Goal: Task Accomplishment & Management: Complete application form

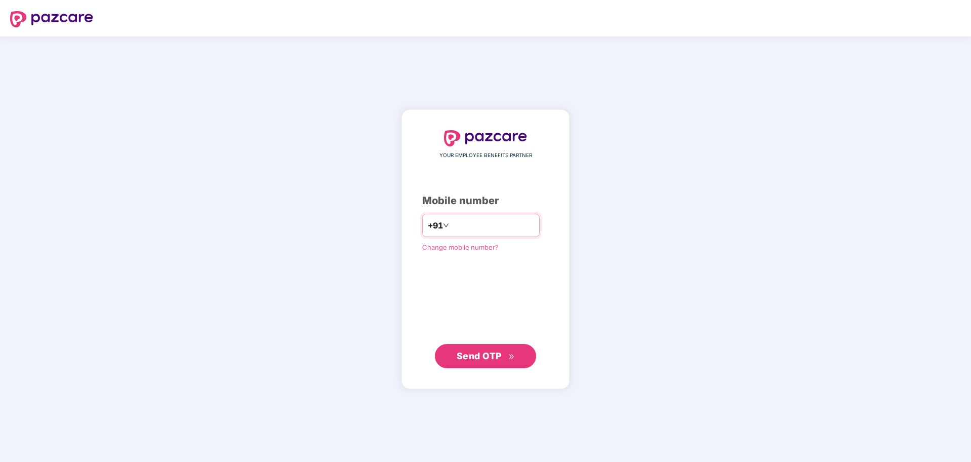
click at [528, 221] on input "number" at bounding box center [492, 225] width 83 height 16
type input "**********"
click at [493, 357] on span "Send OTP" at bounding box center [479, 355] width 45 height 11
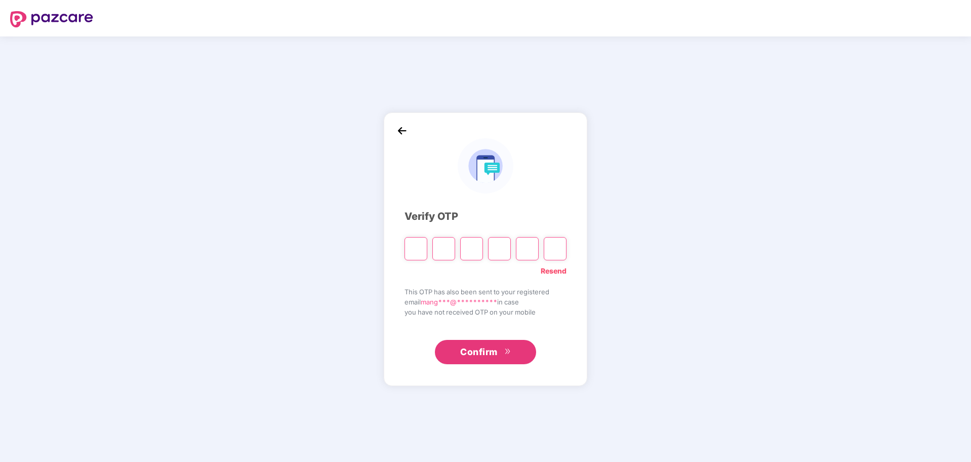
type input "*"
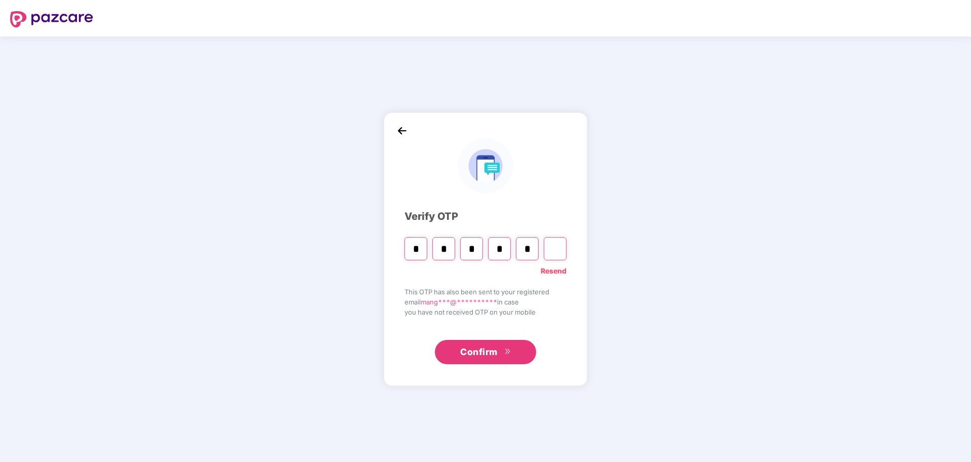
type input "*"
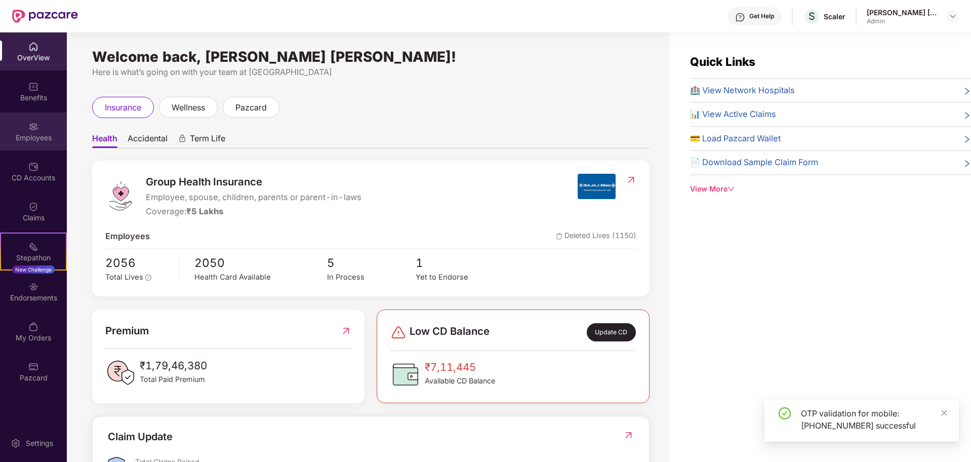
click at [28, 127] on div "Employees" at bounding box center [33, 131] width 67 height 38
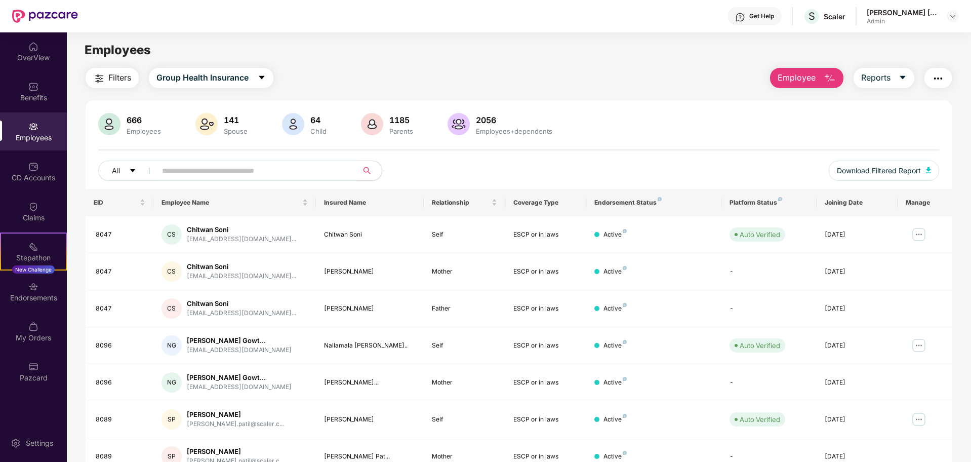
click at [792, 87] on button "Employee" at bounding box center [806, 78] width 73 height 20
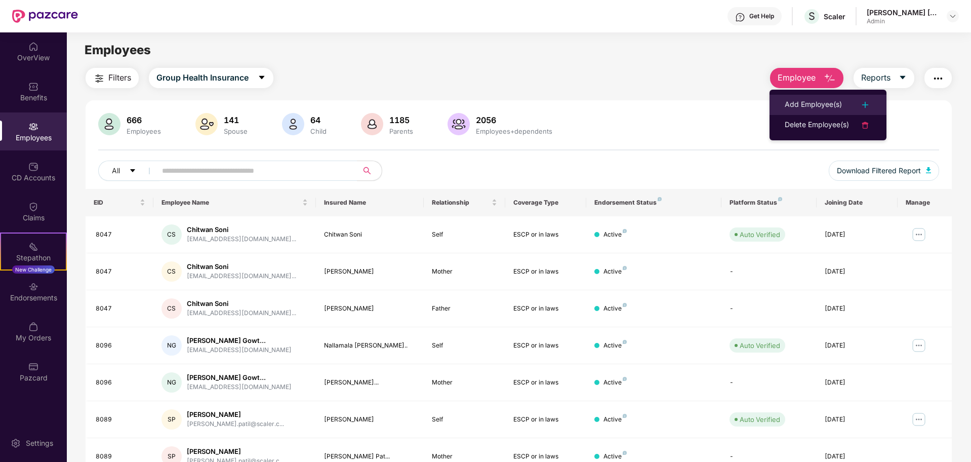
click at [798, 96] on li "Add Employee(s)" at bounding box center [828, 105] width 117 height 20
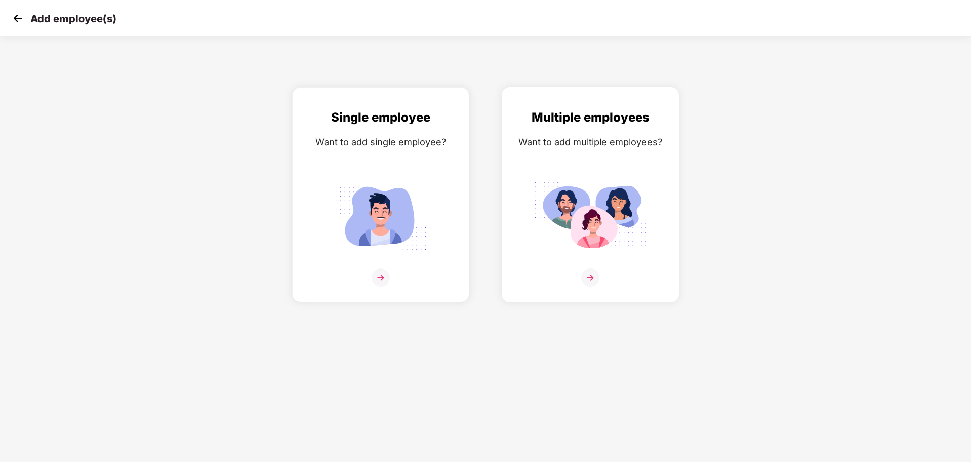
click at [588, 278] on img at bounding box center [590, 277] width 18 height 18
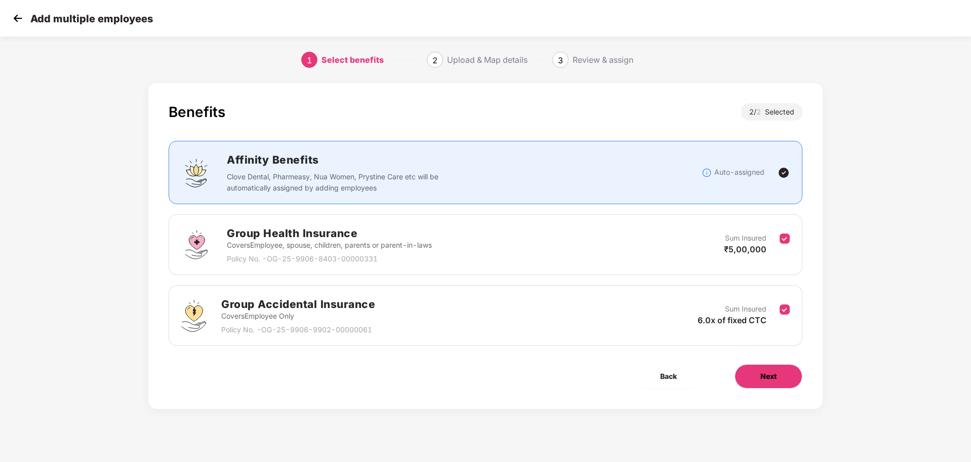
click at [758, 380] on button "Next" at bounding box center [769, 376] width 68 height 24
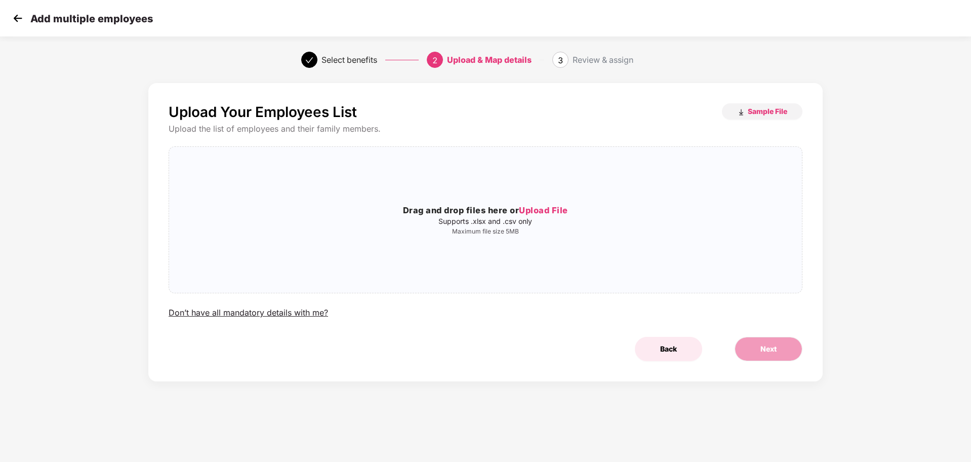
click at [673, 350] on span "Back" at bounding box center [668, 348] width 17 height 11
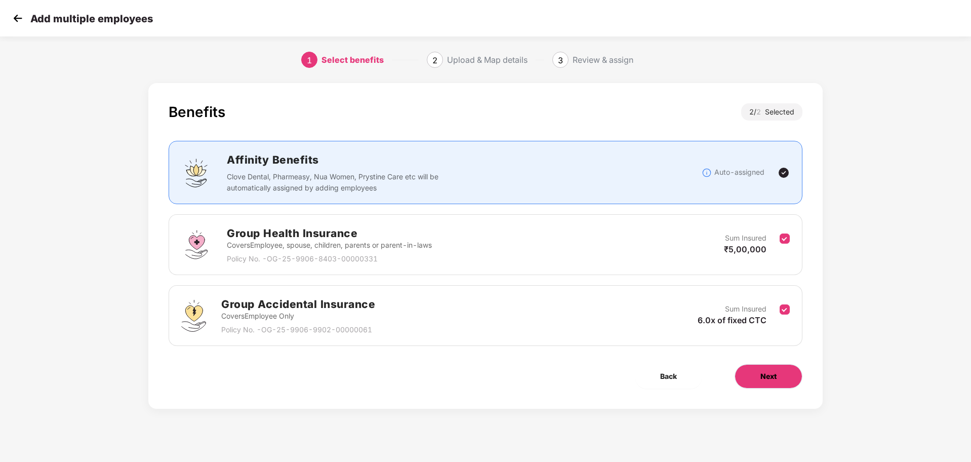
click at [768, 376] on span "Next" at bounding box center [769, 376] width 16 height 11
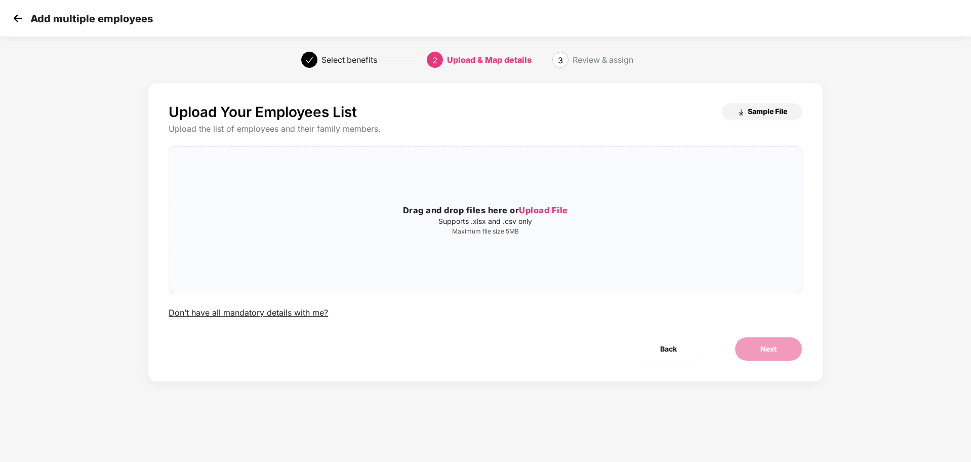
click at [762, 104] on button "Sample File" at bounding box center [762, 111] width 81 height 16
click at [527, 209] on span "Upload File" at bounding box center [543, 210] width 49 height 10
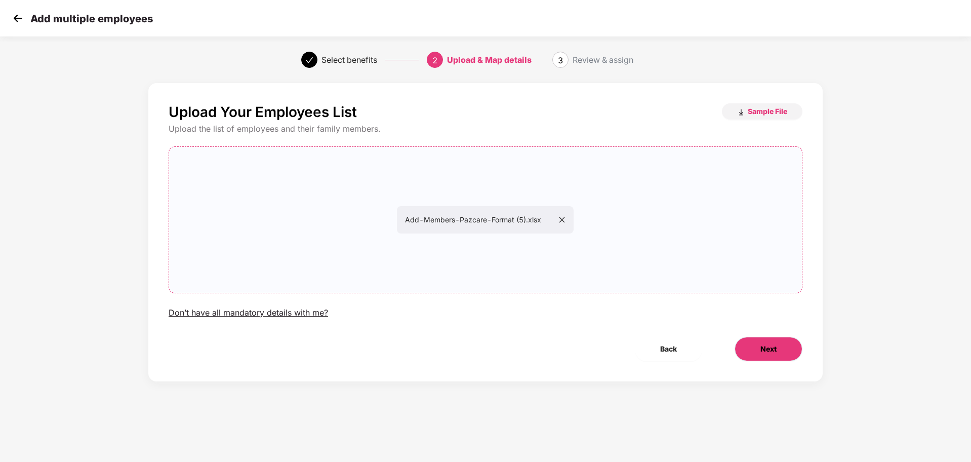
click at [773, 353] on span "Next" at bounding box center [769, 348] width 16 height 11
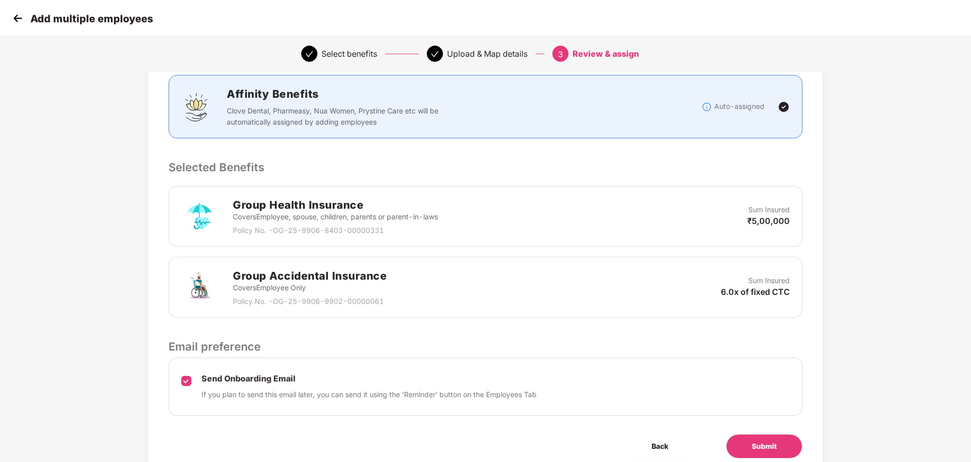
scroll to position [174, 0]
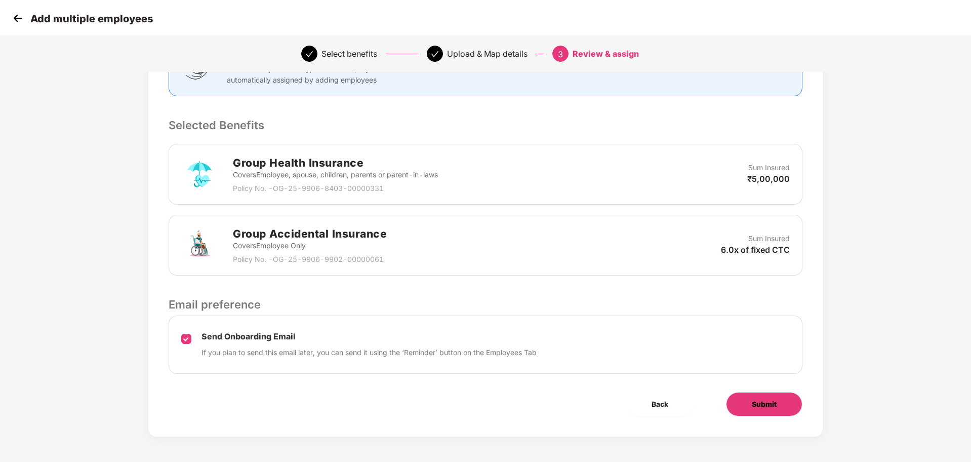
click at [768, 406] on span "Submit" at bounding box center [764, 404] width 25 height 11
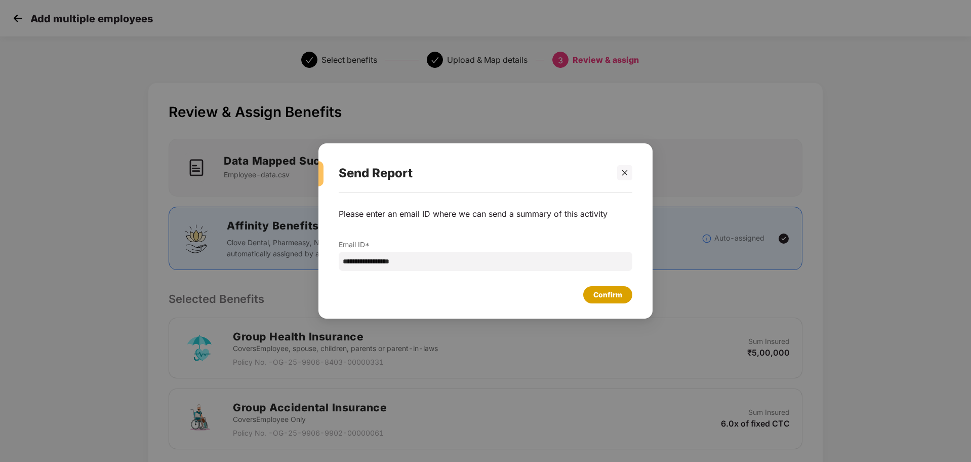
click at [609, 285] on div "Confirm" at bounding box center [486, 292] width 294 height 22
click at [609, 296] on div "Confirm" at bounding box center [608, 294] width 29 height 11
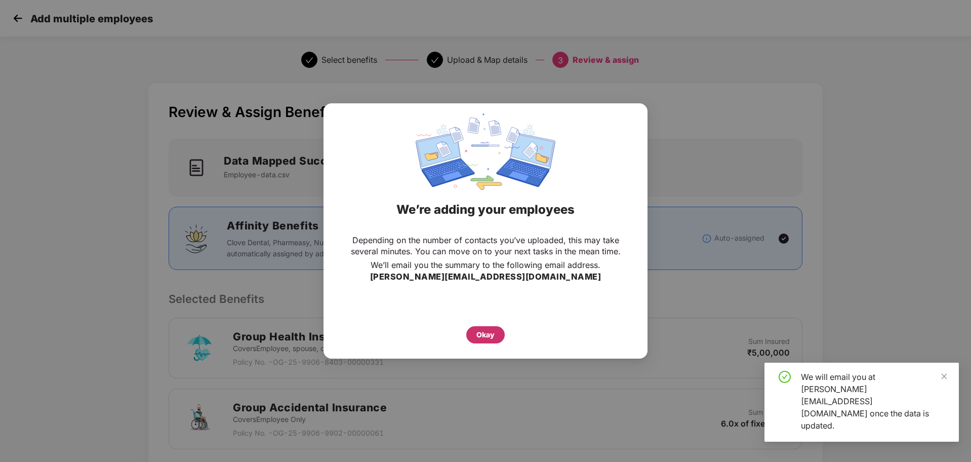
click at [493, 334] on div "Okay" at bounding box center [486, 334] width 18 height 11
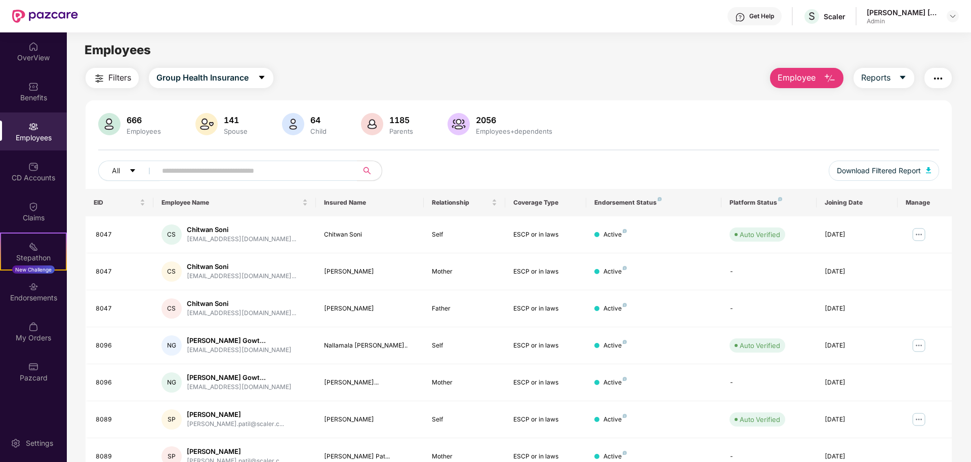
click at [819, 84] on button "Employee" at bounding box center [806, 78] width 73 height 20
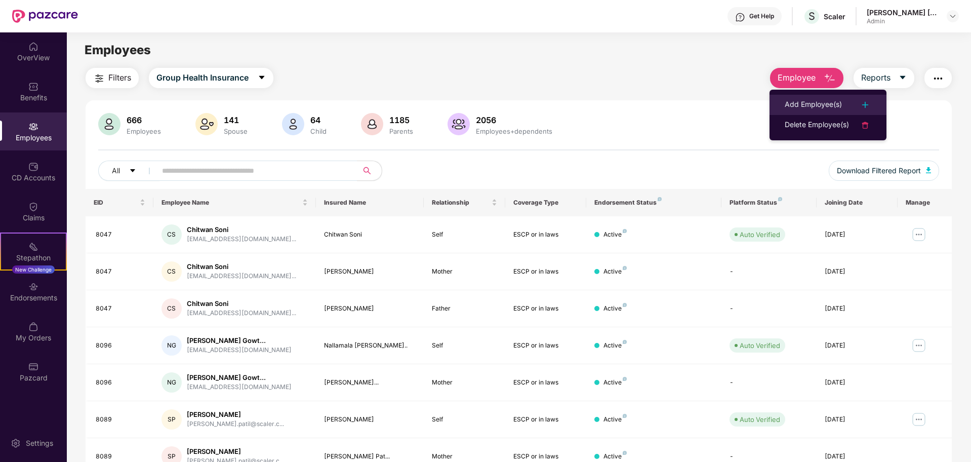
click at [805, 102] on div "Add Employee(s)" at bounding box center [813, 105] width 57 height 12
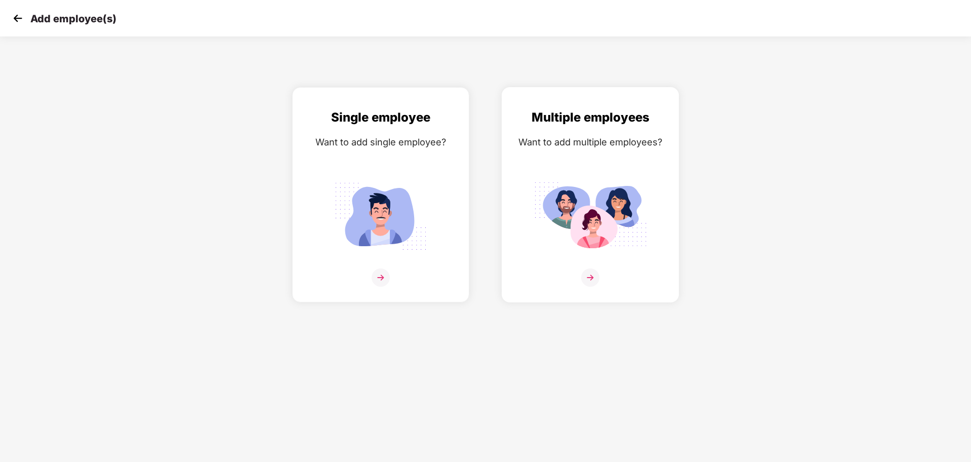
click at [570, 239] on img at bounding box center [590, 216] width 113 height 79
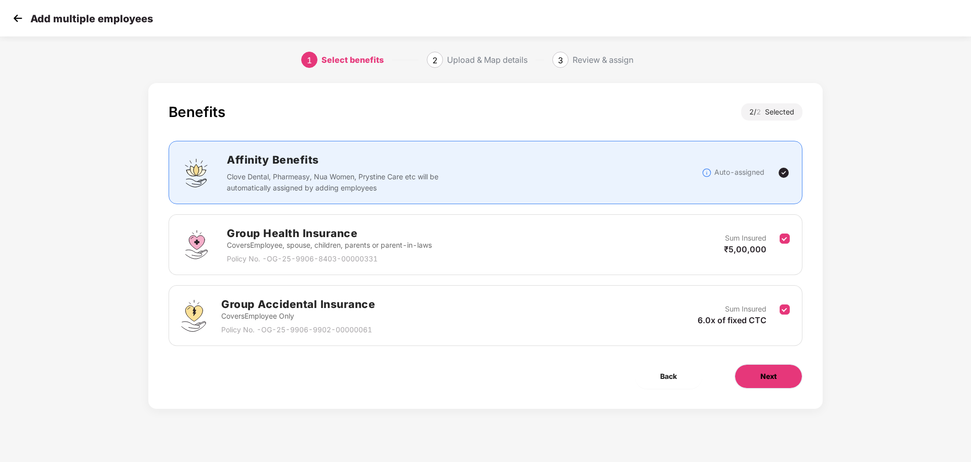
click at [764, 373] on span "Next" at bounding box center [769, 376] width 16 height 11
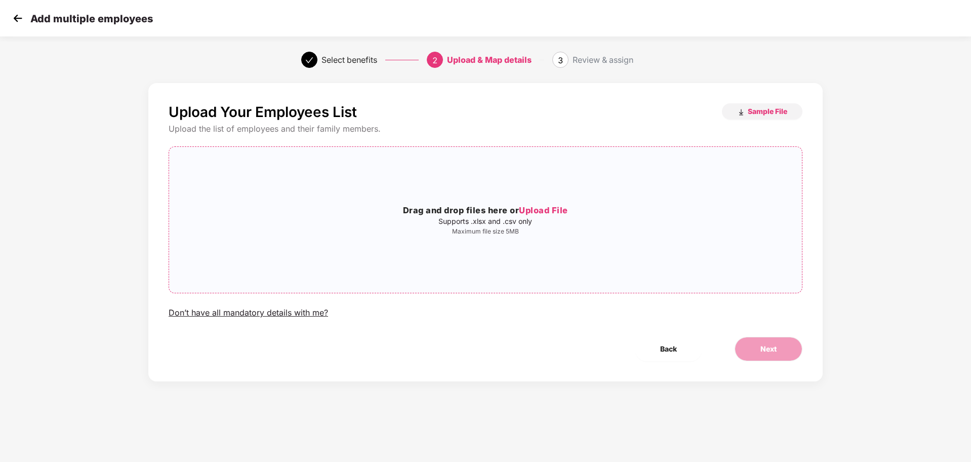
click at [549, 208] on span "Upload File" at bounding box center [543, 210] width 49 height 10
click at [775, 351] on span "Next" at bounding box center [769, 348] width 16 height 11
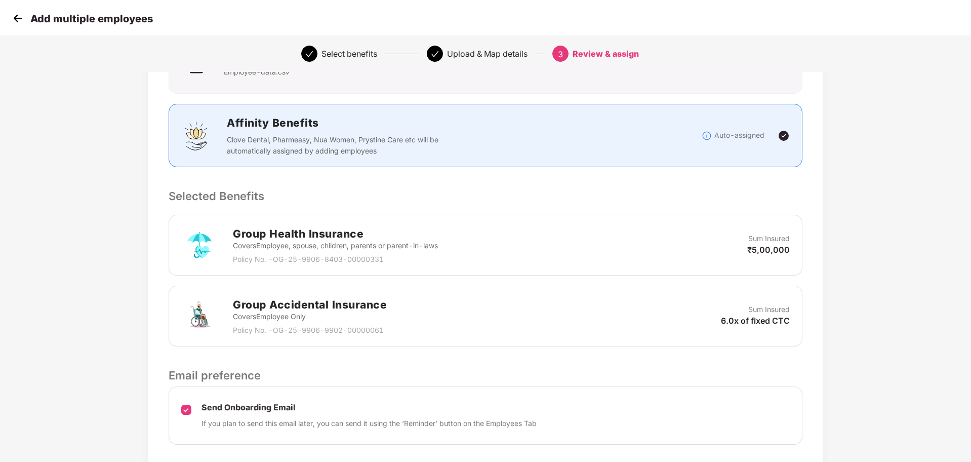
scroll to position [174, 0]
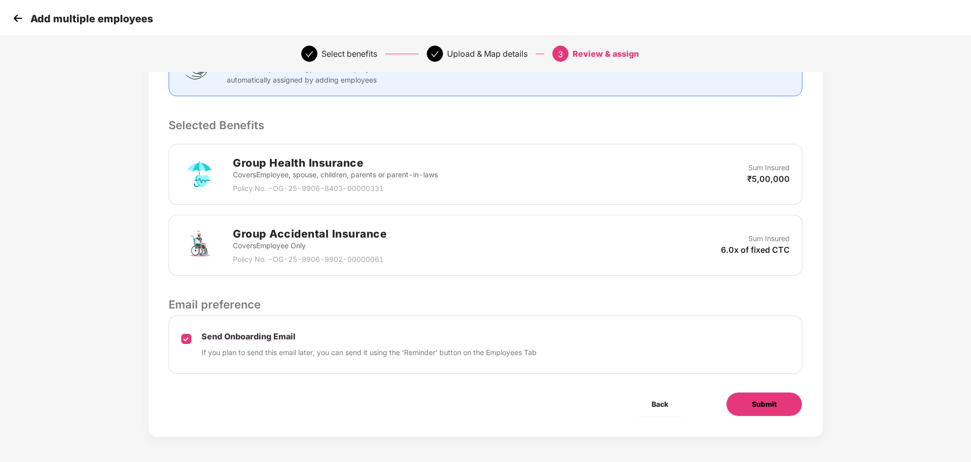
click at [763, 408] on span "Submit" at bounding box center [764, 404] width 25 height 11
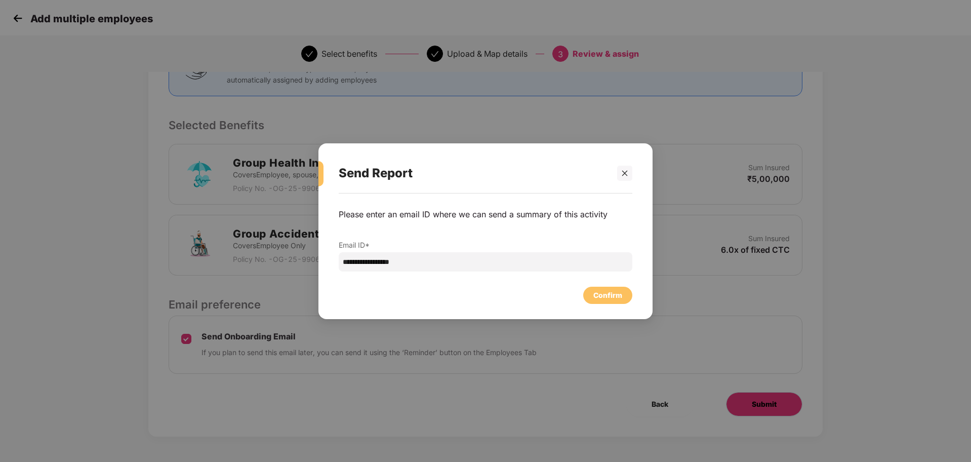
scroll to position [0, 0]
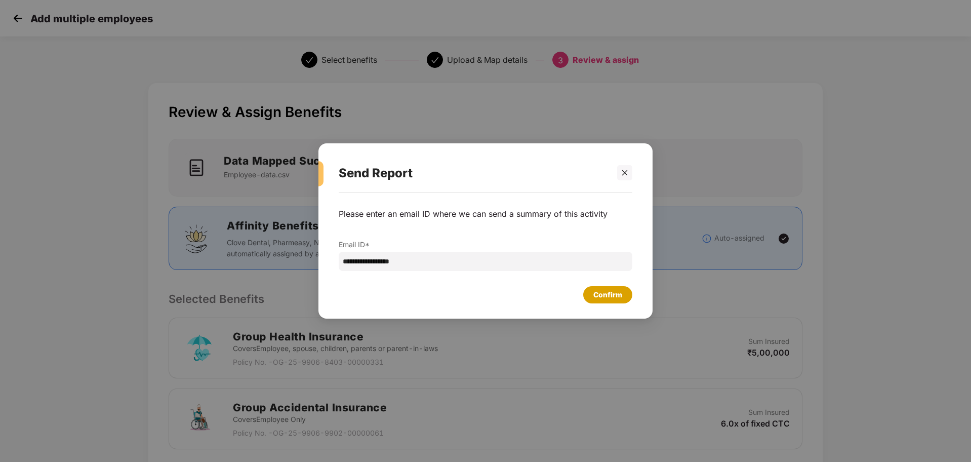
click at [597, 299] on div "Confirm" at bounding box center [608, 294] width 29 height 11
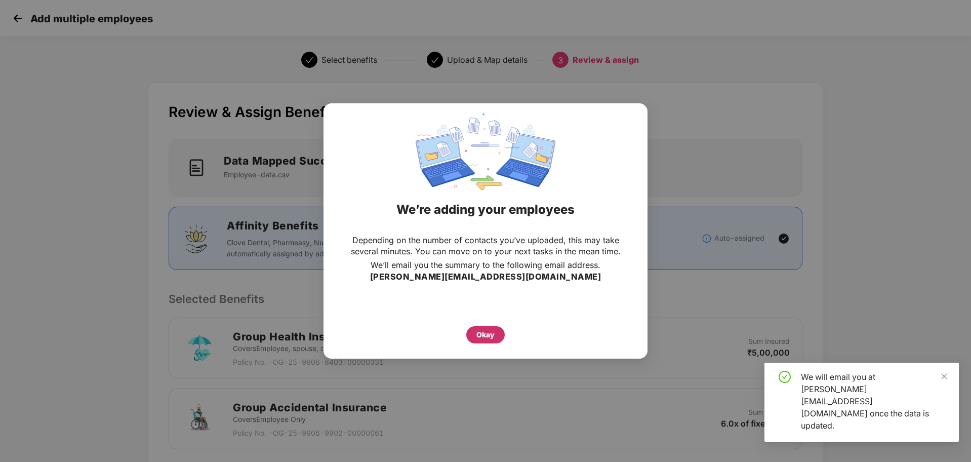
click at [490, 339] on div "Okay" at bounding box center [486, 334] width 18 height 11
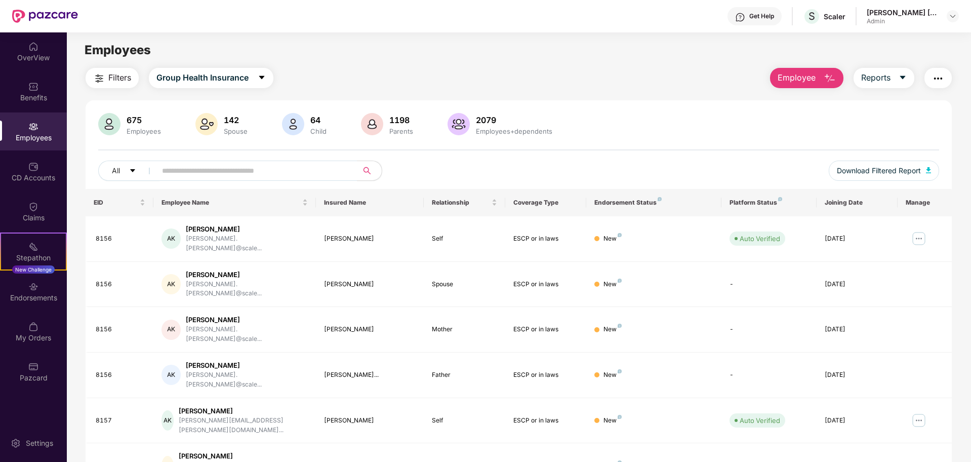
click at [634, 144] on div "675 Employees 142 Spouse 64 Child 1198 Parents 2079 Employees+dependents All Do…" at bounding box center [519, 151] width 867 height 76
click at [295, 243] on div "AK [PERSON_NAME] [PERSON_NAME].[PERSON_NAME]@scale..." at bounding box center [235, 238] width 146 height 29
click at [139, 177] on button "All" at bounding box center [129, 171] width 62 height 20
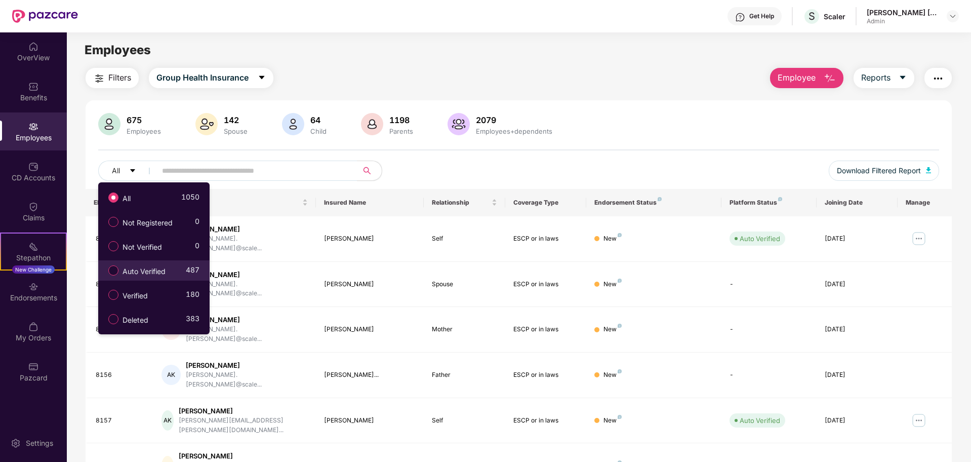
click at [156, 274] on span "Auto Verified" at bounding box center [144, 271] width 51 height 11
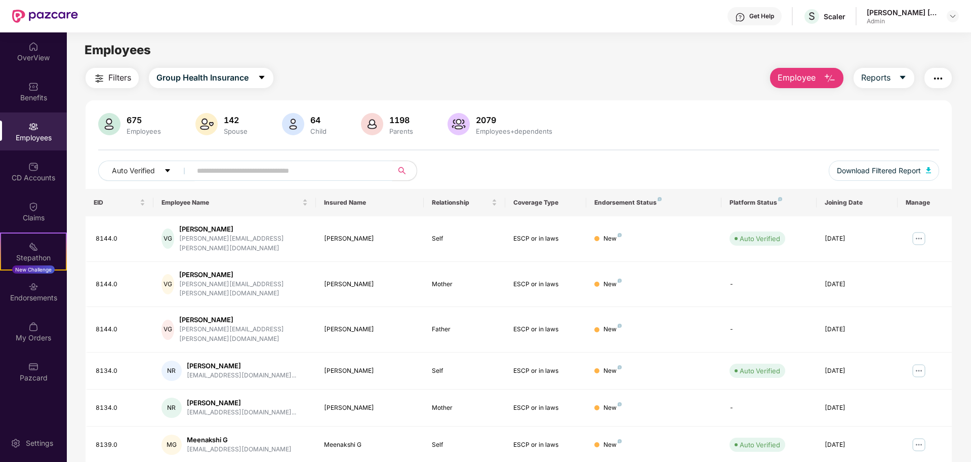
click at [248, 172] on input "text" at bounding box center [288, 170] width 182 height 15
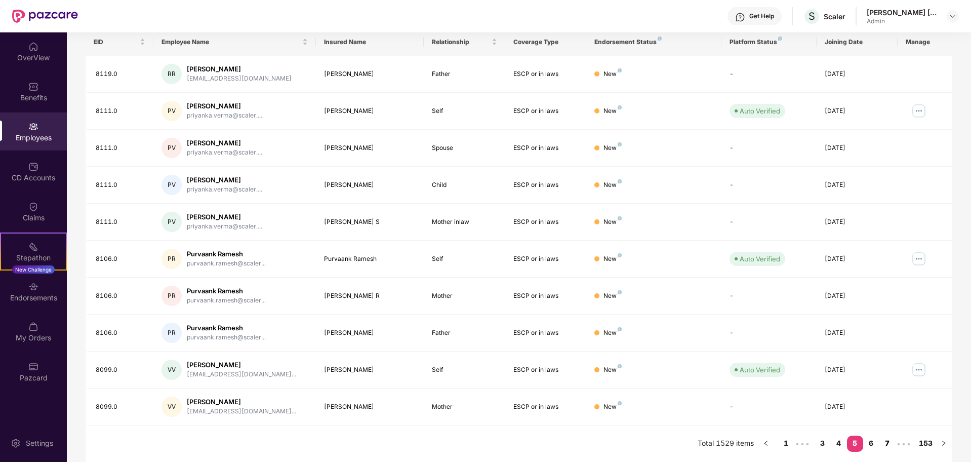
click at [885, 442] on link "7" at bounding box center [888, 443] width 16 height 15
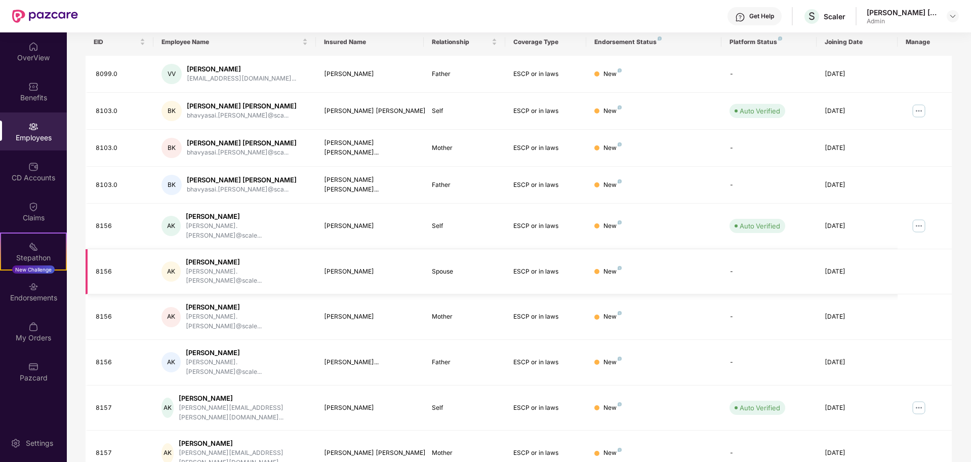
scroll to position [97, 0]
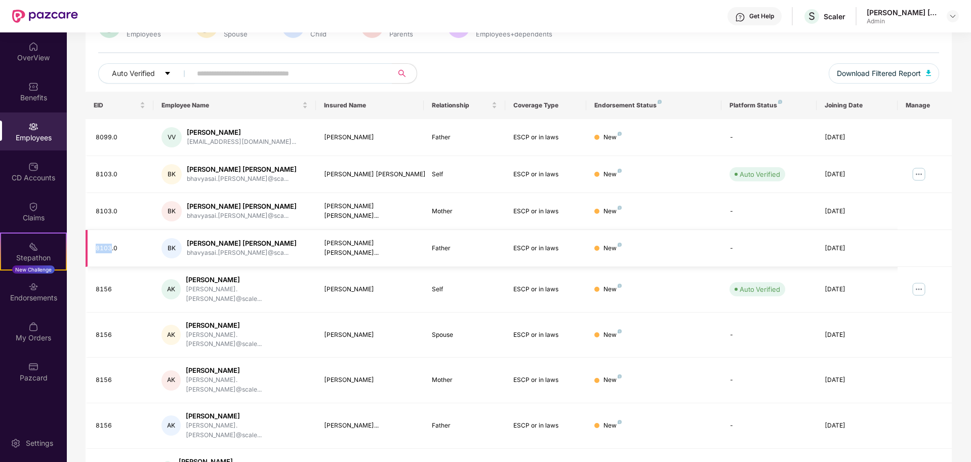
drag, startPoint x: 97, startPoint y: 248, endPoint x: 111, endPoint y: 248, distance: 14.2
click at [111, 248] on div "8103.0" at bounding box center [121, 249] width 50 height 10
copy div "8103"
click at [335, 254] on td "[PERSON_NAME] [PERSON_NAME]..." at bounding box center [370, 248] width 108 height 37
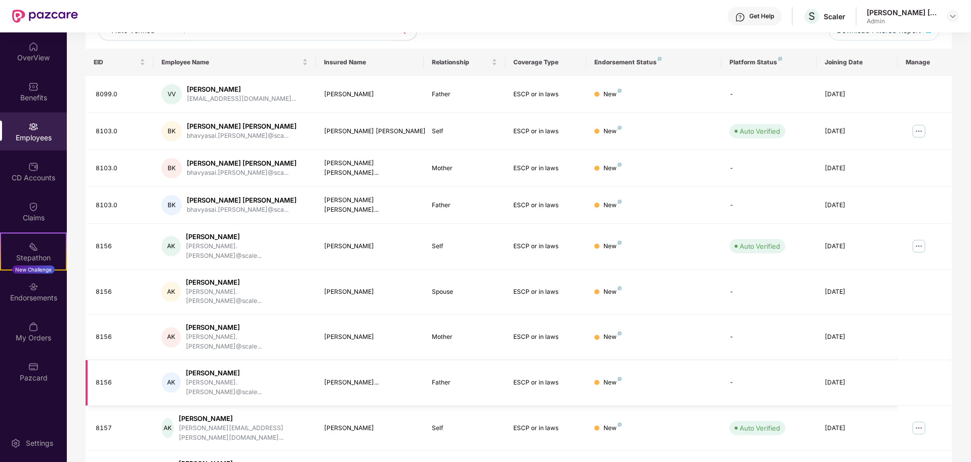
scroll to position [161, 0]
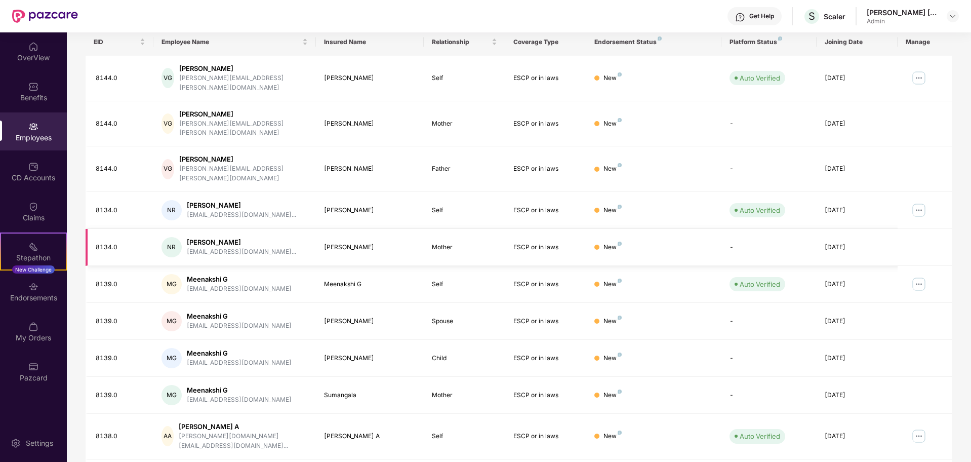
scroll to position [0, 0]
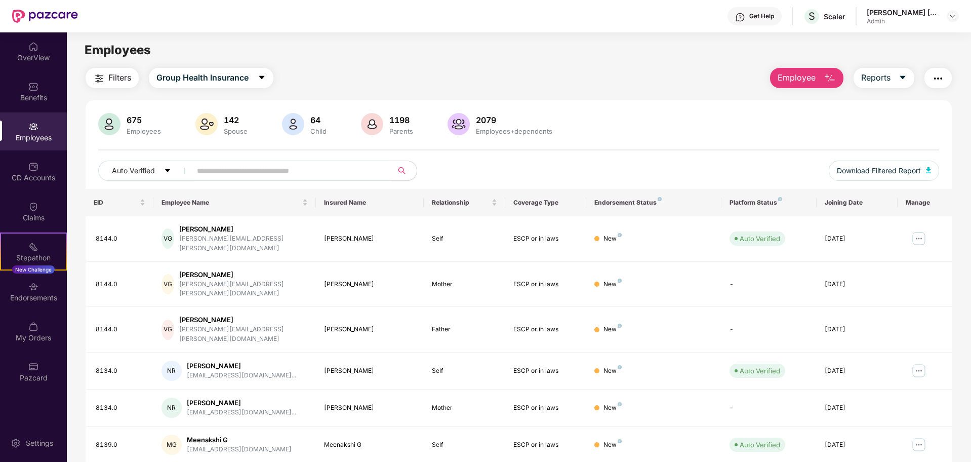
click at [219, 175] on input "text" at bounding box center [288, 170] width 182 height 15
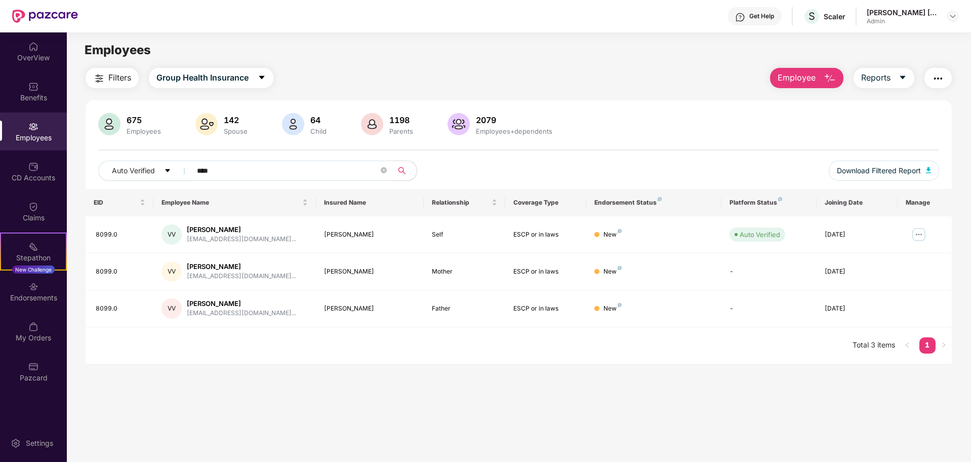
drag, startPoint x: 231, startPoint y: 173, endPoint x: 129, endPoint y: 156, distance: 104.2
click at [132, 160] on div "675 Employees 142 Spouse 64 Child 1198 Parents 2079 Employees+dependents Auto V…" at bounding box center [519, 151] width 867 height 76
paste input "text"
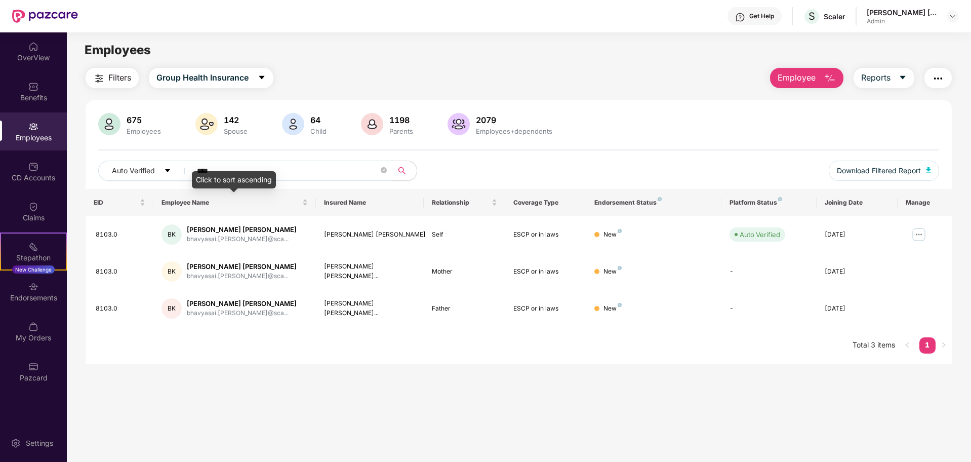
click at [239, 166] on input "****" at bounding box center [288, 170] width 182 height 15
drag, startPoint x: 221, startPoint y: 170, endPoint x: 159, endPoint y: 165, distance: 62.5
click at [159, 165] on div "Auto Verified ****" at bounding box center [343, 171] width 491 height 20
paste input "text"
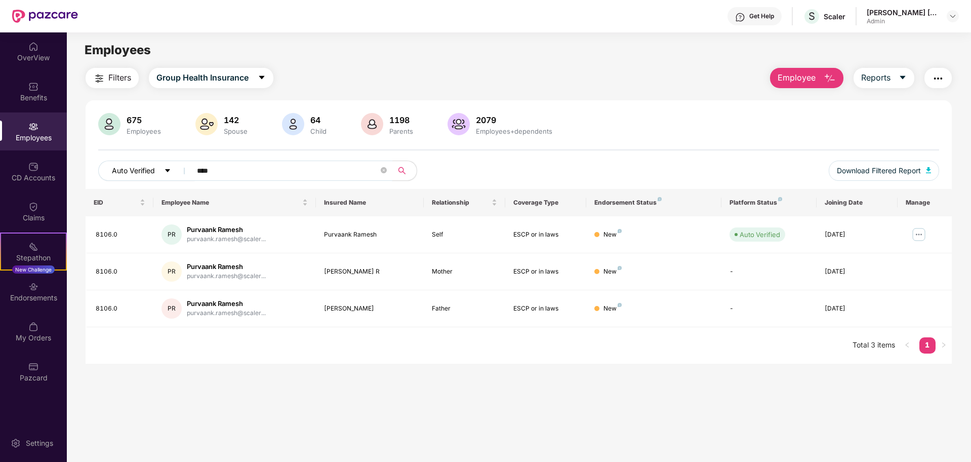
drag, startPoint x: 226, startPoint y: 166, endPoint x: 134, endPoint y: 161, distance: 92.3
click at [135, 162] on div "Auto Verified ****" at bounding box center [343, 171] width 491 height 20
paste input "text"
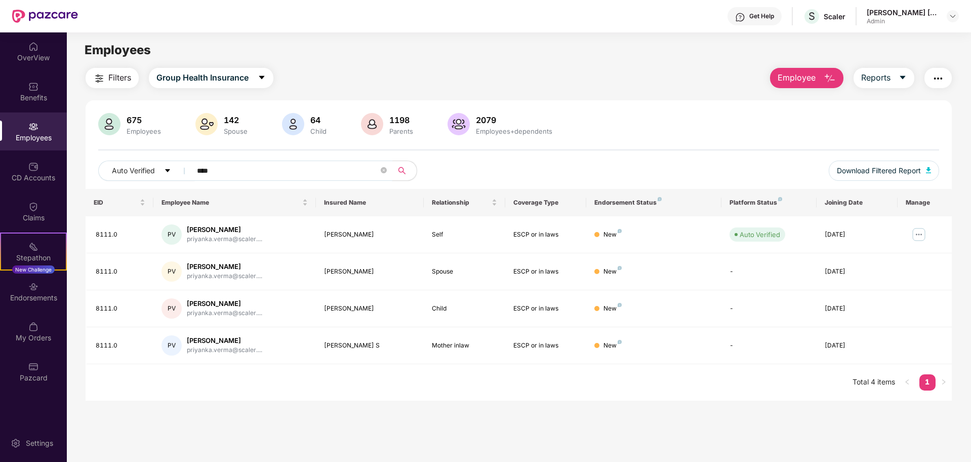
drag, startPoint x: 202, startPoint y: 170, endPoint x: 136, endPoint y: 155, distance: 67.5
click at [136, 155] on div "675 Employees 142 Spouse 64 Child 1198 Parents 2079 Employees+dependents Auto V…" at bounding box center [519, 151] width 867 height 76
paste input "text"
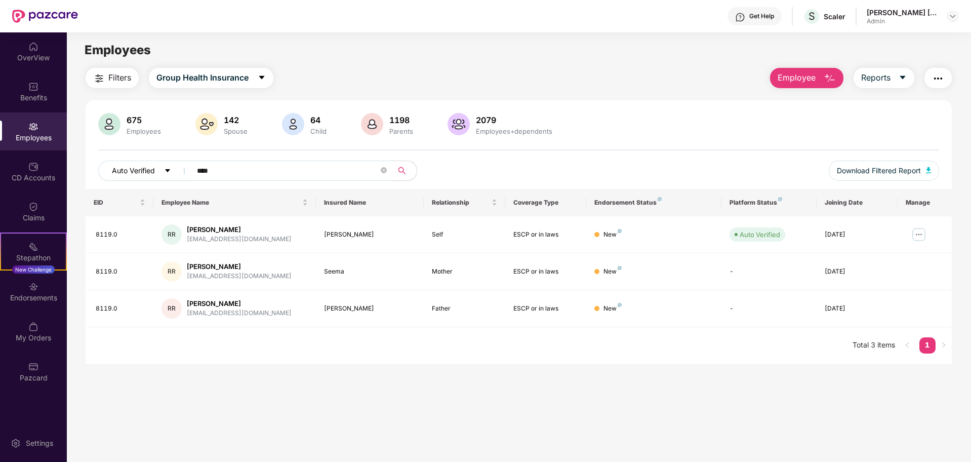
drag, startPoint x: 210, startPoint y: 167, endPoint x: 116, endPoint y: 160, distance: 94.4
click at [116, 161] on div "Auto Verified ****" at bounding box center [343, 171] width 491 height 20
paste input "text"
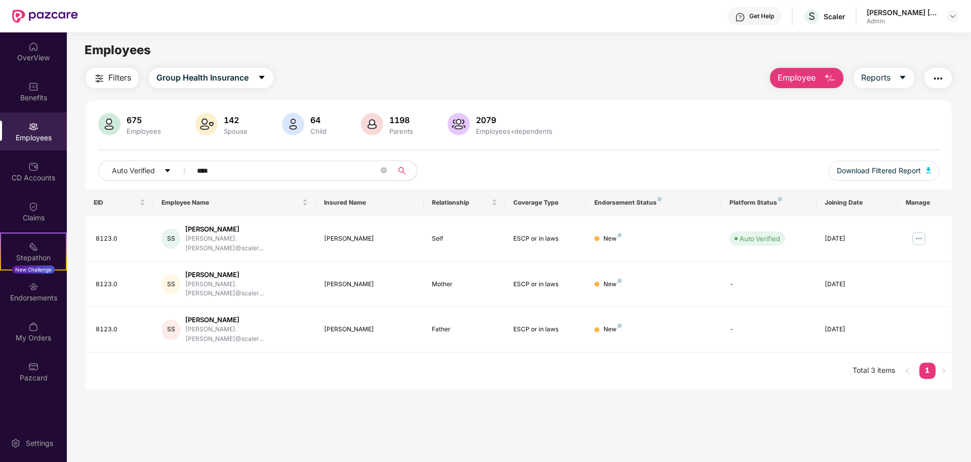
drag, startPoint x: 207, startPoint y: 165, endPoint x: 138, endPoint y: 155, distance: 69.5
click at [141, 156] on div "675 Employees 142 Spouse 64 Child 1198 Parents 2079 Employees+dependents Auto V…" at bounding box center [519, 151] width 867 height 76
paste input "text"
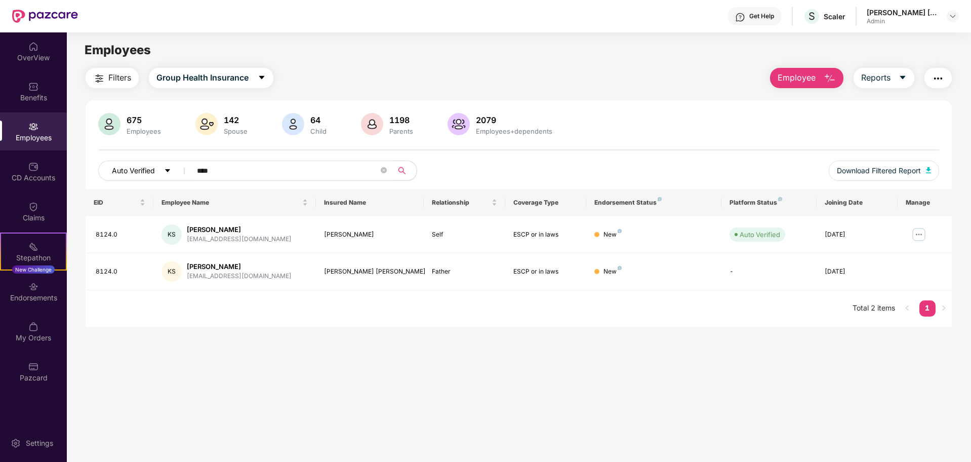
drag, startPoint x: 194, startPoint y: 168, endPoint x: 134, endPoint y: 163, distance: 60.0
click at [134, 163] on div "Auto Verified ****" at bounding box center [343, 171] width 491 height 20
paste input "text"
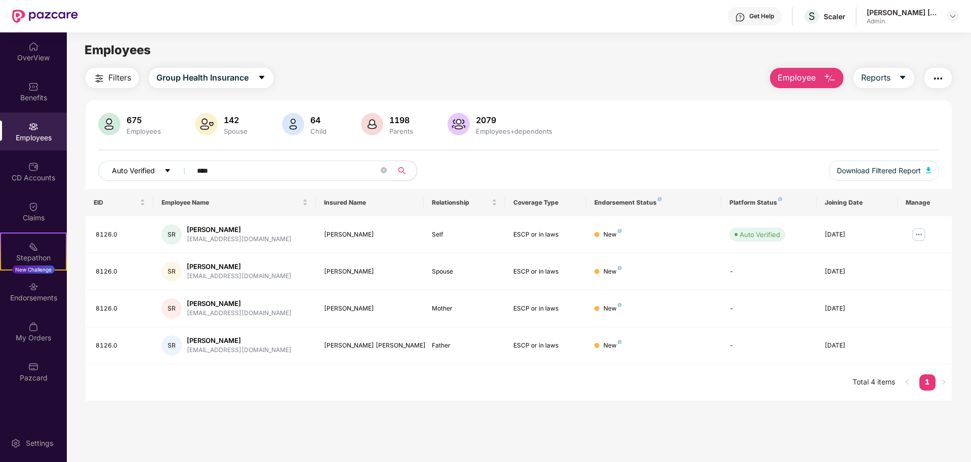
drag, startPoint x: 222, startPoint y: 168, endPoint x: 184, endPoint y: 165, distance: 38.6
click at [184, 165] on div "Auto Verified ****" at bounding box center [343, 171] width 491 height 20
paste input "text"
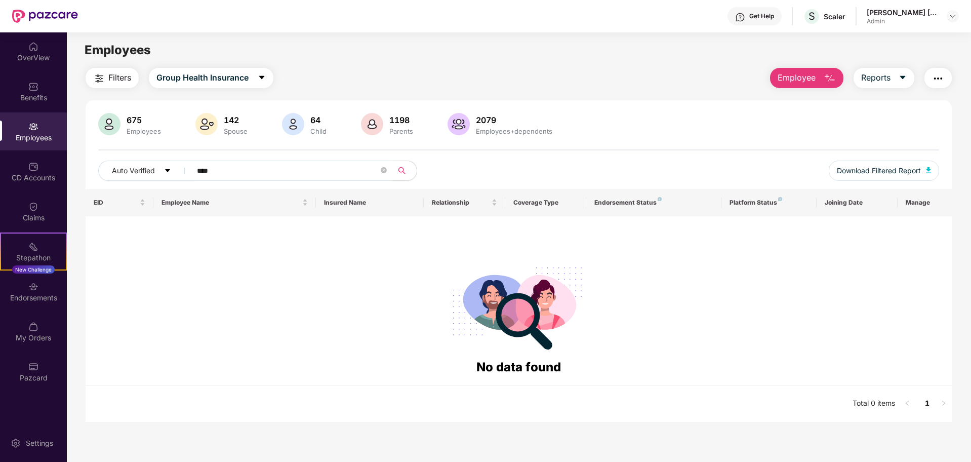
click at [244, 170] on input "****" at bounding box center [288, 170] width 182 height 15
click at [154, 172] on span "Auto Verified" at bounding box center [133, 170] width 43 height 11
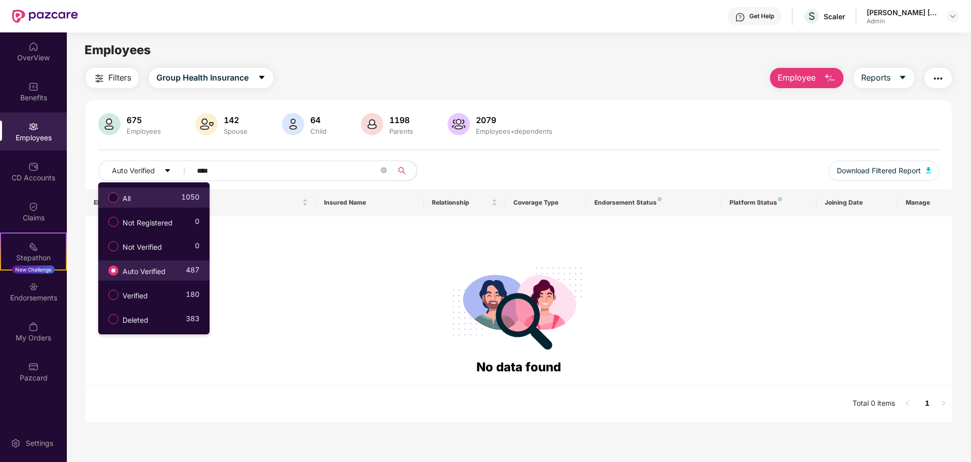
click at [146, 196] on div "All 1050" at bounding box center [151, 197] width 96 height 17
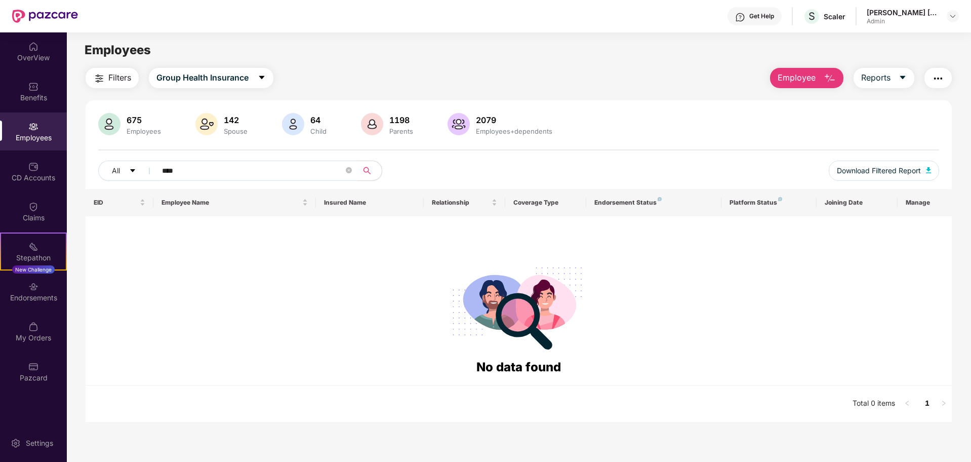
click at [229, 172] on input "****" at bounding box center [253, 170] width 182 height 15
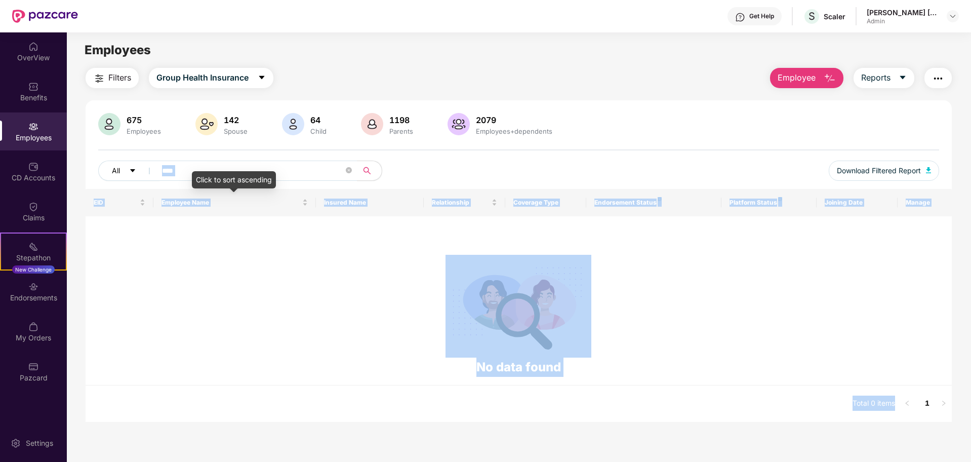
drag, startPoint x: 181, startPoint y: 176, endPoint x: 123, endPoint y: 173, distance: 57.8
click at [123, 173] on body "Get Help S Scaler [PERSON_NAME] [PERSON_NAME] Admin OverView Benefits Employees…" at bounding box center [485, 231] width 971 height 462
click at [196, 172] on input "****" at bounding box center [253, 170] width 182 height 15
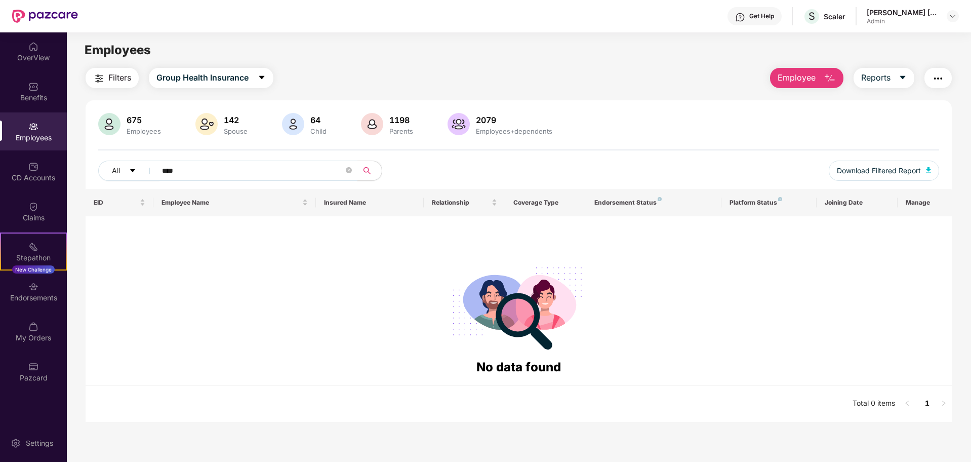
click at [196, 172] on input "****" at bounding box center [253, 170] width 182 height 15
paste input "*******"
click at [94, 154] on div "**********" at bounding box center [519, 151] width 867 height 76
paste input "text"
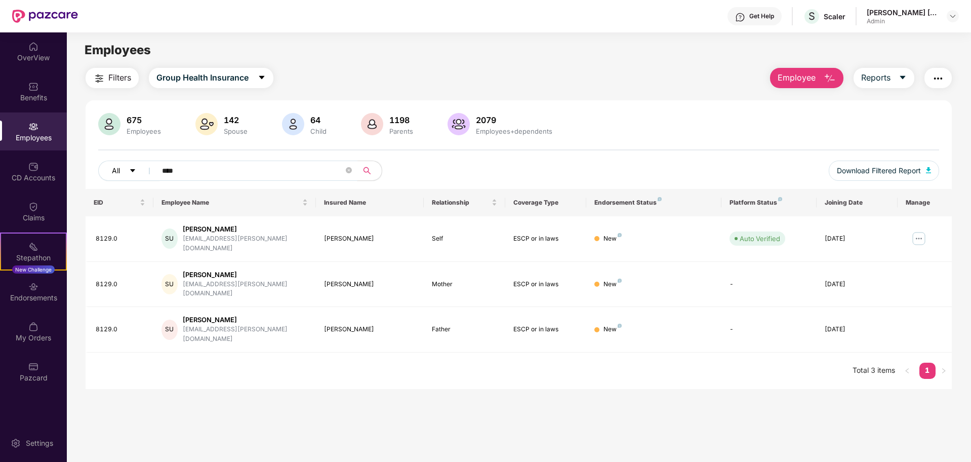
drag, startPoint x: 183, startPoint y: 169, endPoint x: 135, endPoint y: 168, distance: 48.1
click at [138, 168] on div "All ****" at bounding box center [343, 171] width 491 height 20
paste input "text"
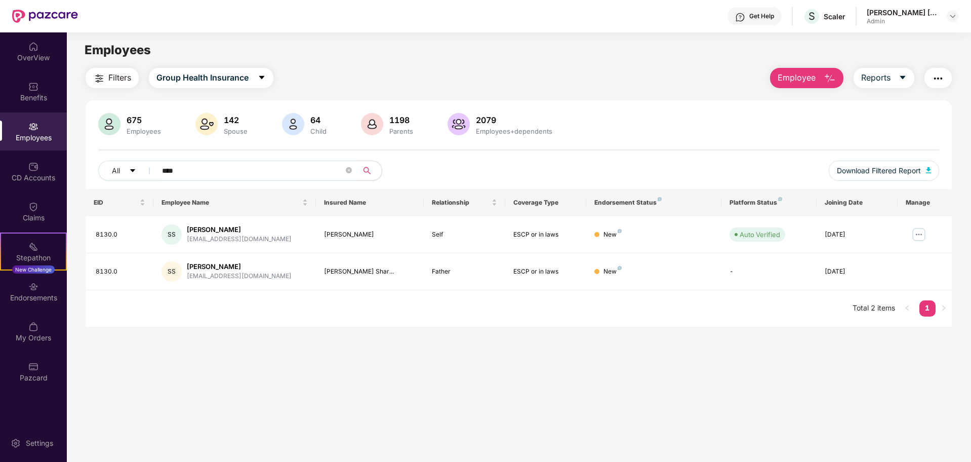
drag, startPoint x: 136, startPoint y: 166, endPoint x: 109, endPoint y: 159, distance: 28.3
click at [109, 159] on div "675 Employees 142 Spouse 64 Child 1198 Parents 2079 Employees+dependents All **…" at bounding box center [519, 151] width 867 height 76
paste input "text"
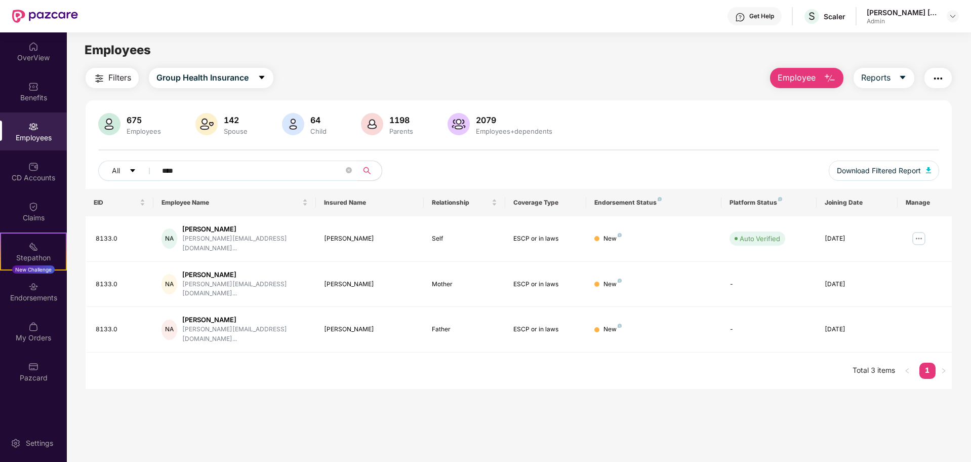
drag, startPoint x: 171, startPoint y: 170, endPoint x: 107, endPoint y: 159, distance: 64.7
click at [107, 160] on div "675 Employees 142 Spouse 64 Child 1198 Parents 2079 Employees+dependents All **…" at bounding box center [519, 151] width 867 height 76
paste input "text"
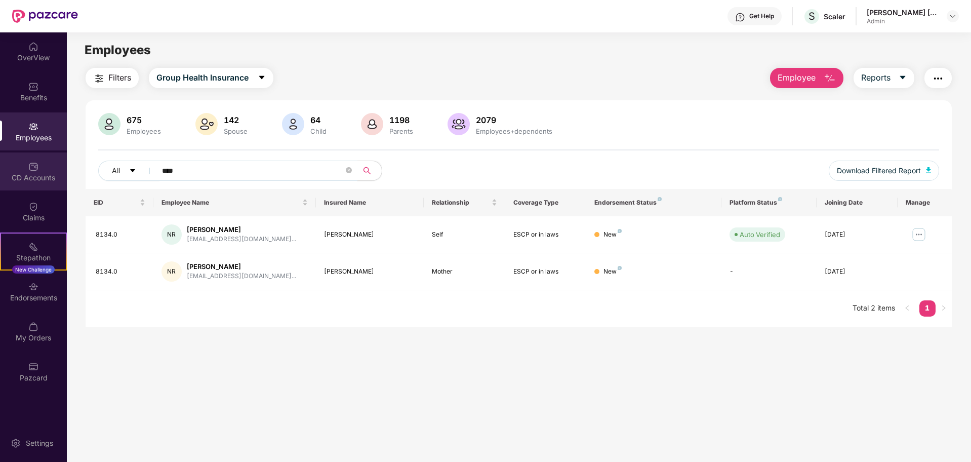
drag, startPoint x: 197, startPoint y: 168, endPoint x: 65, endPoint y: 154, distance: 132.9
click at [65, 154] on div "OverView Benefits Employees CD Accounts Claims Stepathon New Challenge Endorsem…" at bounding box center [485, 246] width 971 height 429
paste input "text"
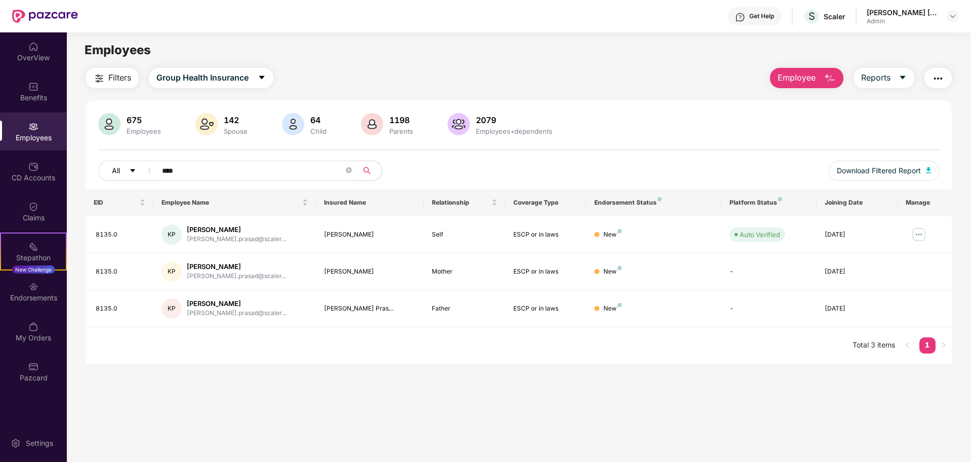
drag, startPoint x: 154, startPoint y: 170, endPoint x: 114, endPoint y: 163, distance: 40.2
click at [115, 163] on div "All ****" at bounding box center [343, 171] width 491 height 20
paste input "text"
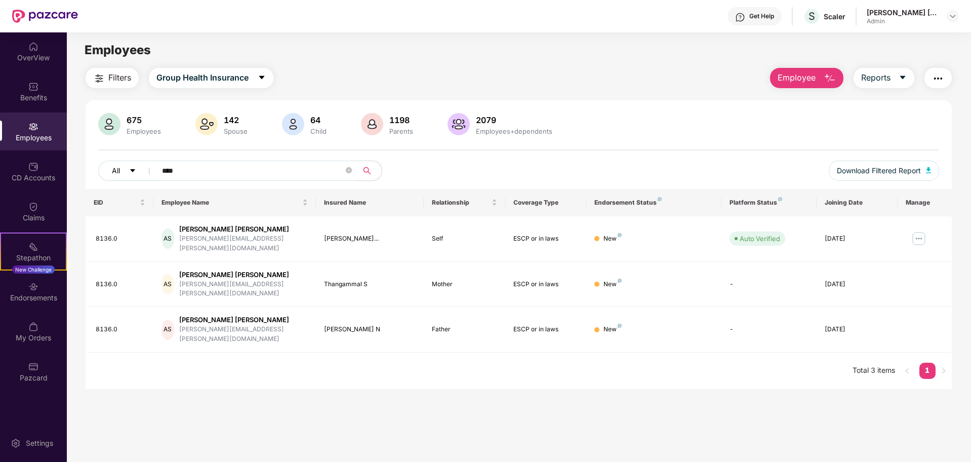
drag, startPoint x: 164, startPoint y: 170, endPoint x: 111, endPoint y: 160, distance: 54.0
click at [113, 161] on div "All ****" at bounding box center [343, 171] width 491 height 20
paste input "text"
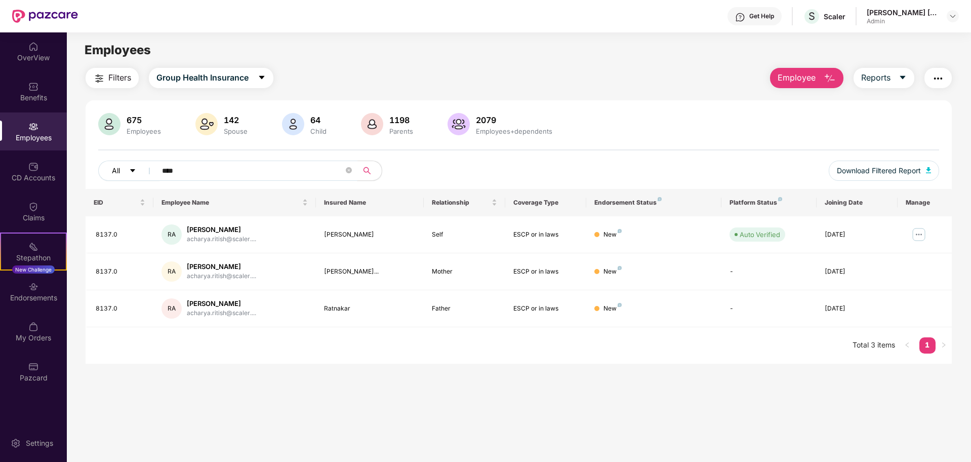
drag, startPoint x: 181, startPoint y: 173, endPoint x: 125, endPoint y: 166, distance: 56.6
click at [125, 166] on div "All ****" at bounding box center [343, 171] width 491 height 20
paste input "text"
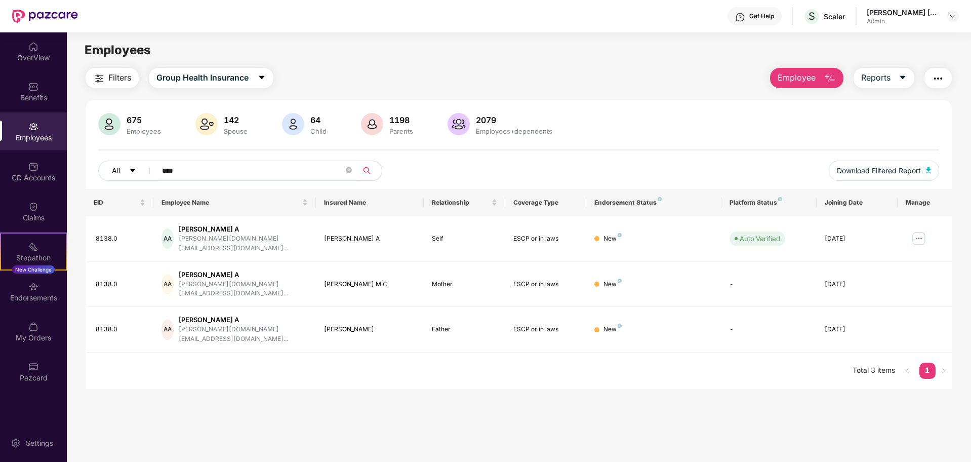
drag, startPoint x: 196, startPoint y: 176, endPoint x: 132, endPoint y: 169, distance: 65.2
click at [132, 169] on div "All ****" at bounding box center [343, 171] width 491 height 20
paste input "text"
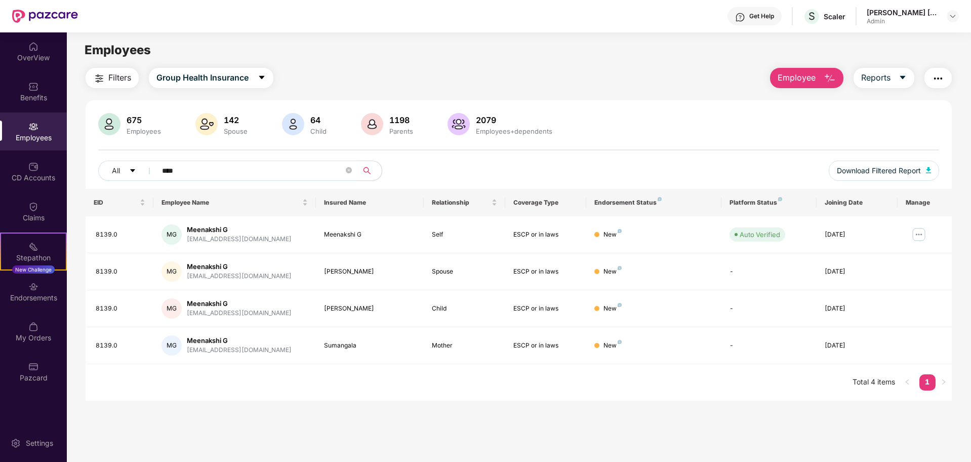
drag, startPoint x: 176, startPoint y: 170, endPoint x: 95, endPoint y: 159, distance: 81.9
click at [99, 161] on div "All ****" at bounding box center [343, 171] width 491 height 20
paste input "text"
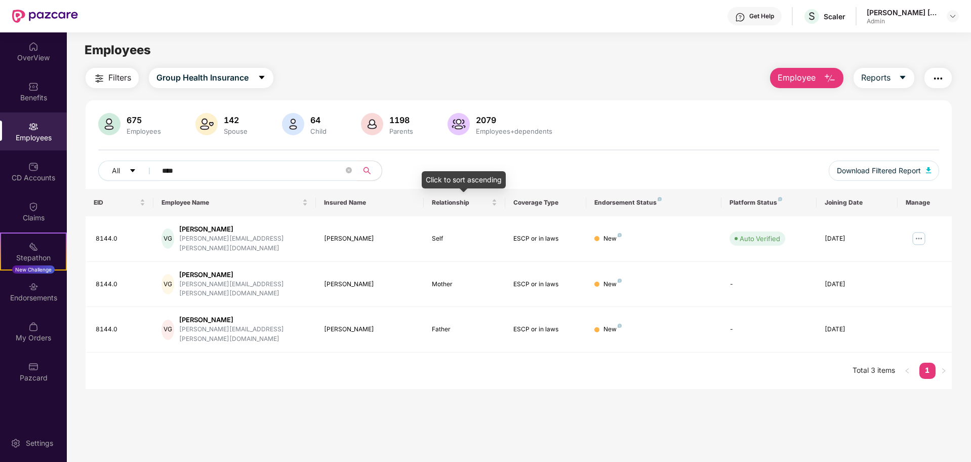
type input "****"
click at [435, 172] on div "Click to sort ascending" at bounding box center [464, 179] width 84 height 17
click at [462, 162] on div "All ****" at bounding box center [343, 171] width 491 height 20
click at [454, 171] on div "All ****" at bounding box center [343, 171] width 491 height 20
click at [816, 69] on button "Employee" at bounding box center [806, 78] width 73 height 20
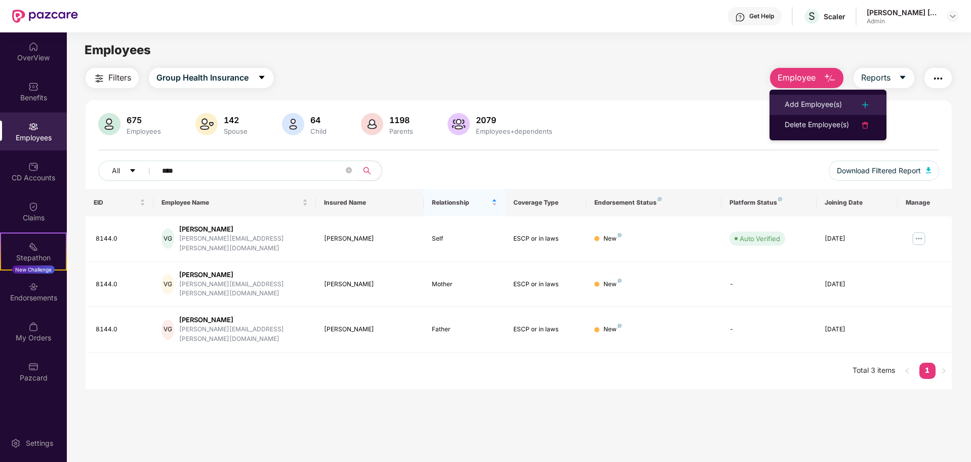
click at [817, 102] on div "Add Employee(s)" at bounding box center [813, 105] width 57 height 12
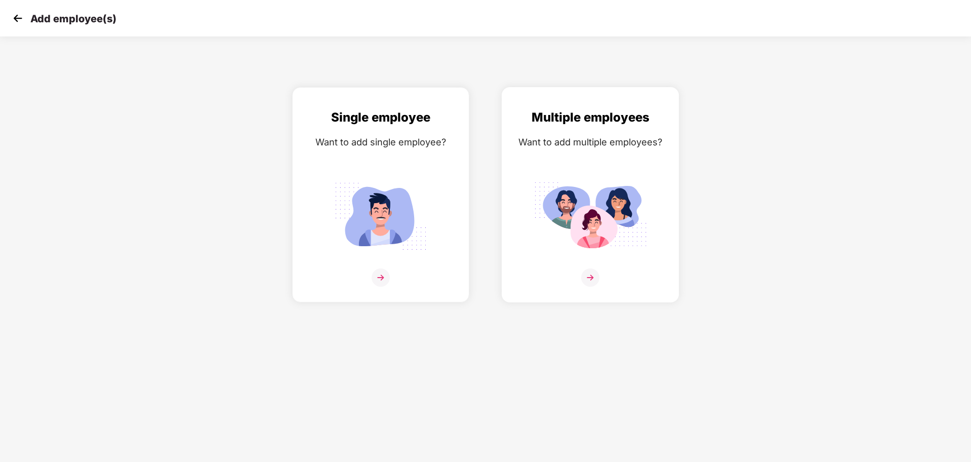
click at [594, 247] on img at bounding box center [590, 216] width 113 height 79
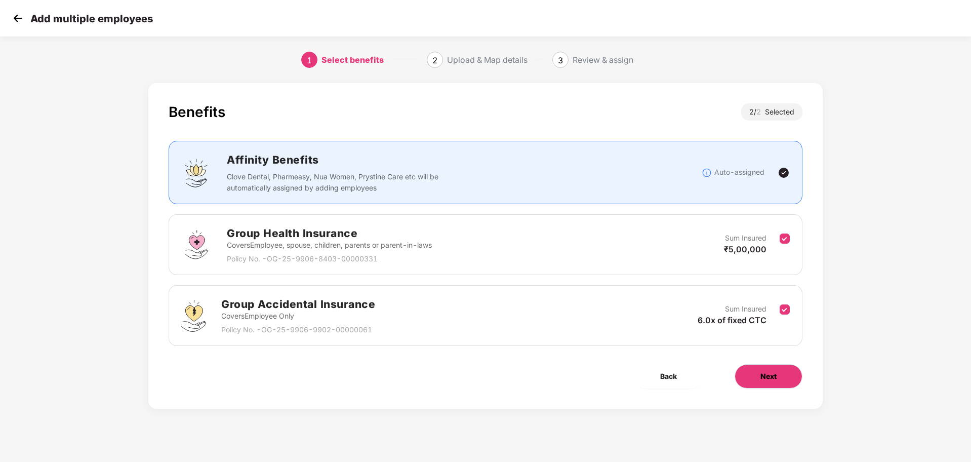
click at [769, 374] on span "Next" at bounding box center [769, 376] width 16 height 11
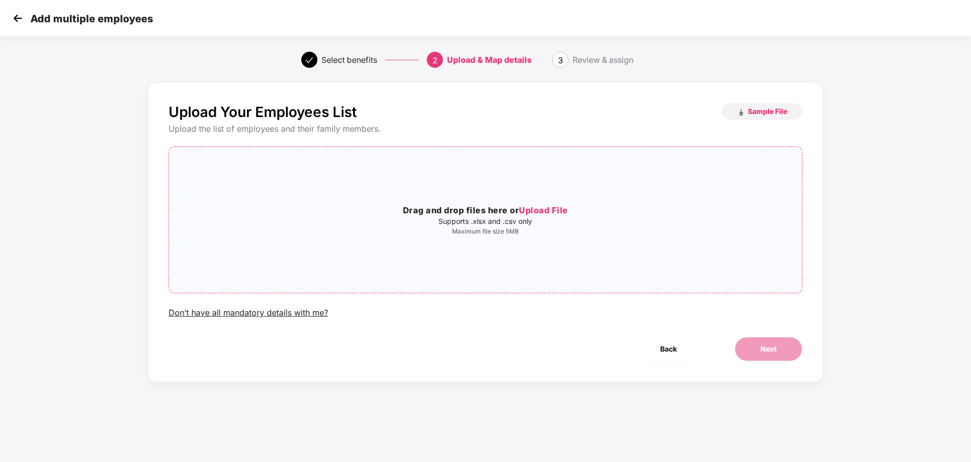
click at [541, 203] on div "Drag and drop files here or Upload File Supports .xlsx and .csv only Maximum fi…" at bounding box center [485, 220] width 633 height 130
click at [460, 229] on div "failureCsv - failureCsv.csv" at bounding box center [485, 219] width 129 height 27
click at [540, 219] on icon "close" at bounding box center [538, 219] width 7 height 7
click at [554, 215] on h3 "Drag and drop files here or Upload File" at bounding box center [485, 210] width 633 height 13
click at [773, 351] on span "Next" at bounding box center [769, 348] width 16 height 11
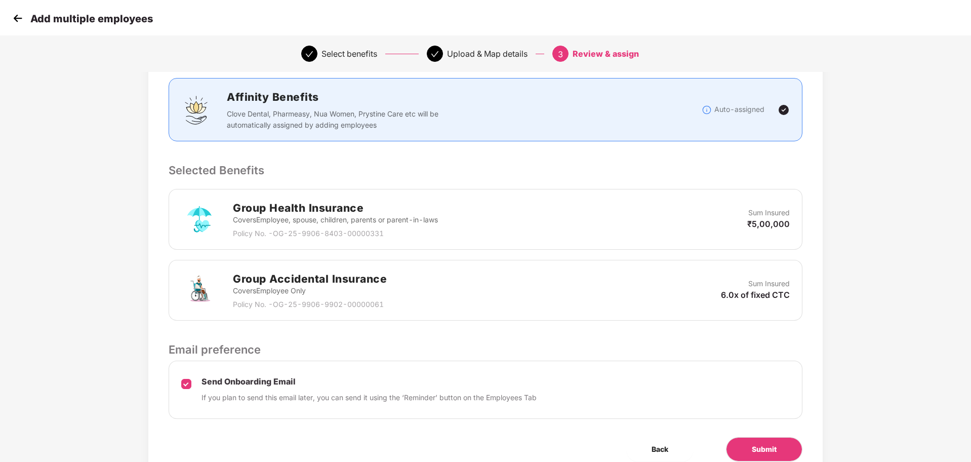
scroll to position [174, 0]
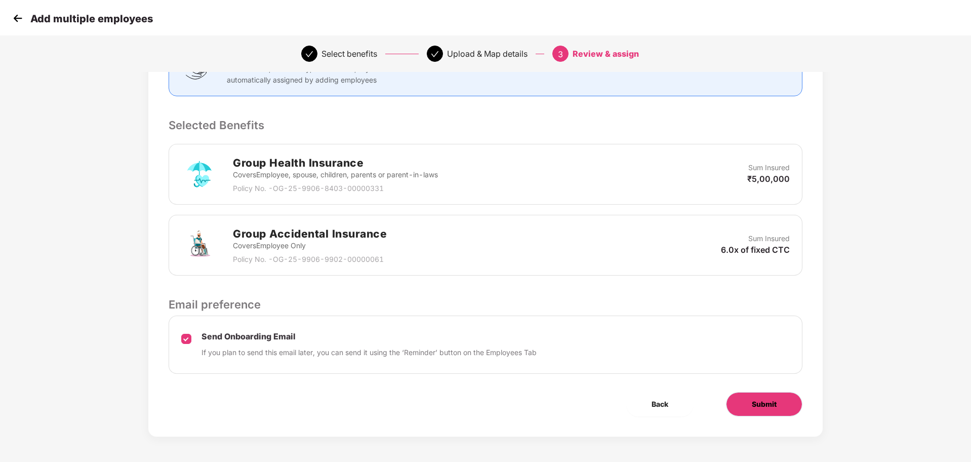
click at [767, 407] on span "Submit" at bounding box center [764, 404] width 25 height 11
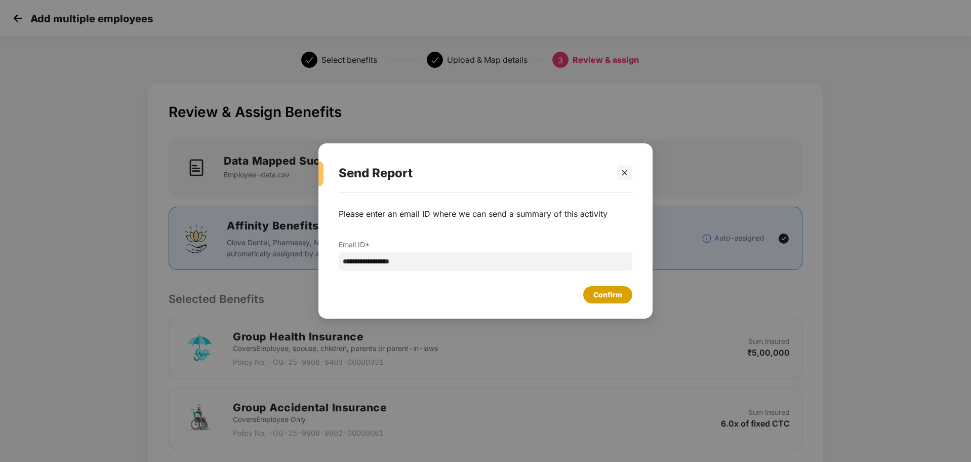
click at [605, 300] on div "Confirm" at bounding box center [608, 294] width 29 height 11
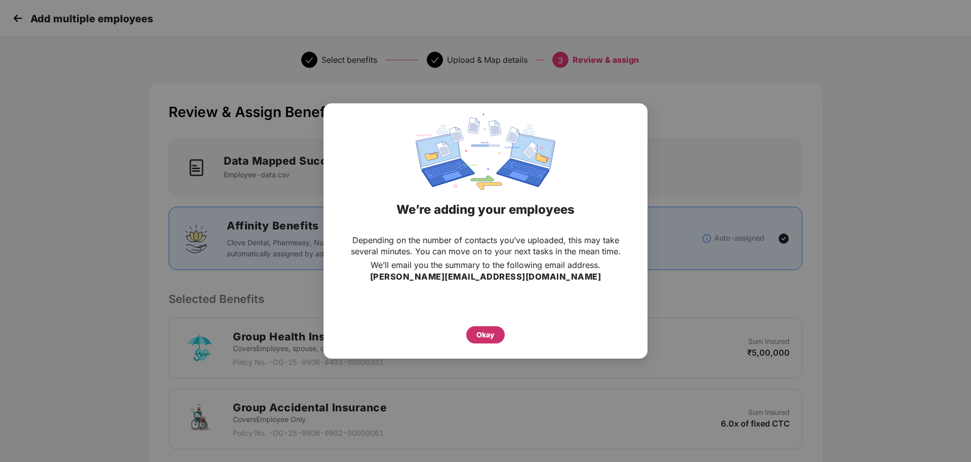
click at [488, 333] on div "Okay" at bounding box center [486, 334] width 18 height 11
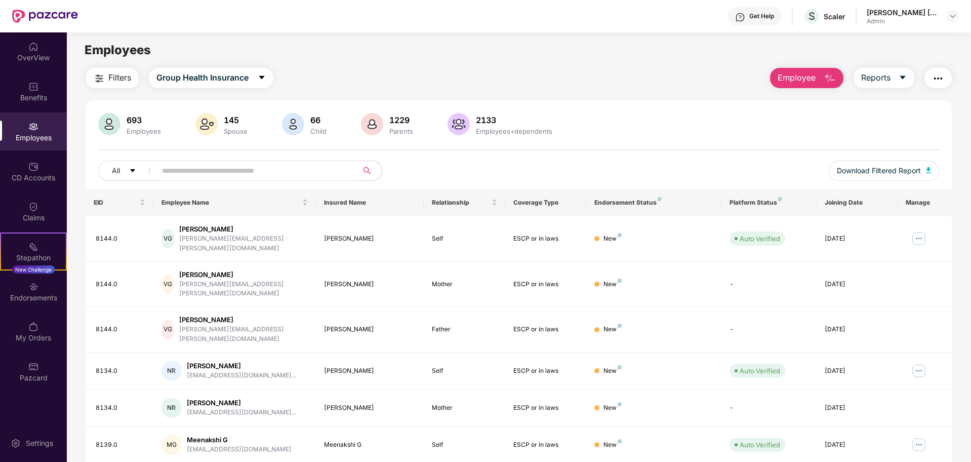
click at [818, 84] on button "Employee" at bounding box center [806, 78] width 73 height 20
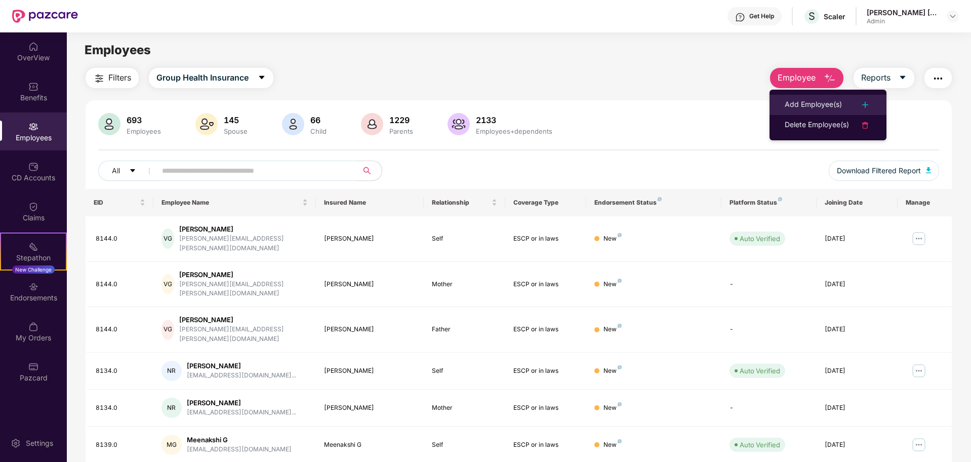
click at [842, 101] on div "Add Employee(s)" at bounding box center [813, 105] width 57 height 12
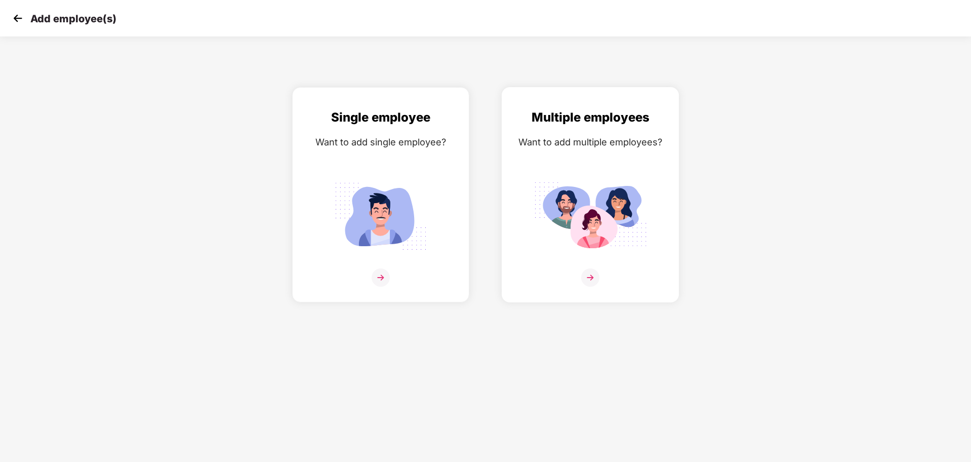
click at [600, 280] on div at bounding box center [591, 283] width 156 height 31
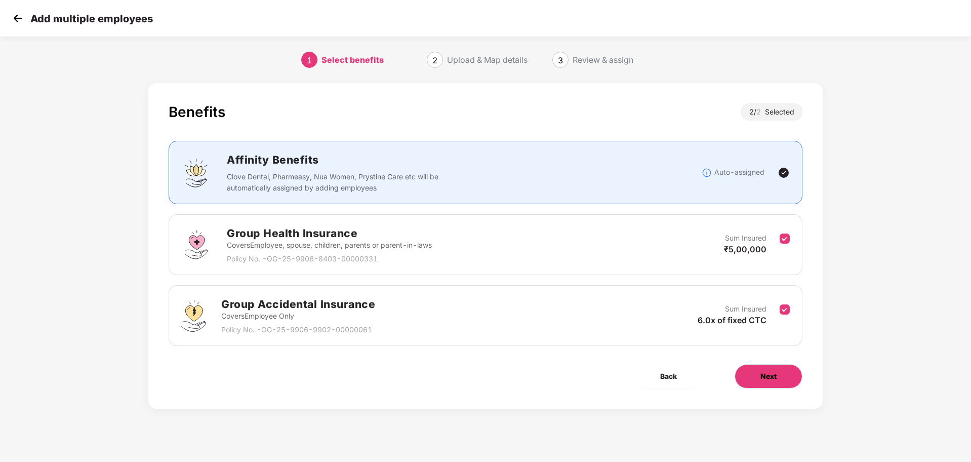
click at [765, 376] on span "Next" at bounding box center [769, 376] width 16 height 11
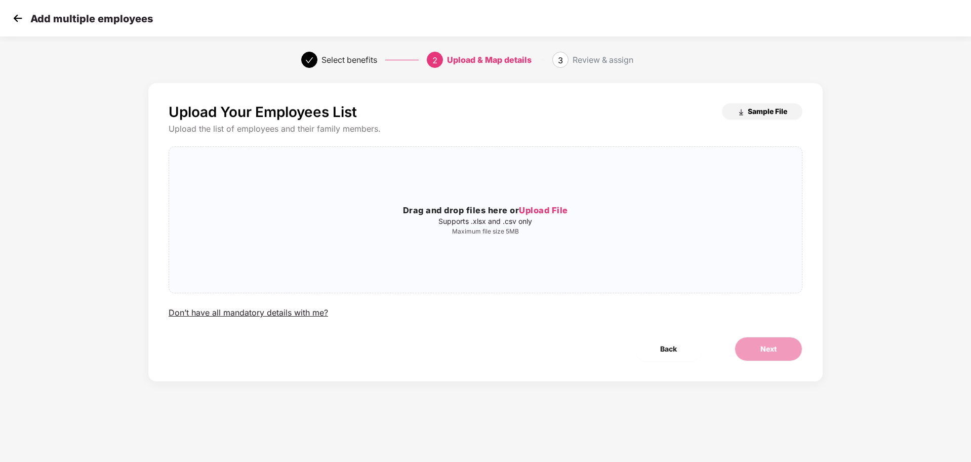
click at [759, 114] on span "Sample File" at bounding box center [768, 111] width 40 height 10
click at [547, 213] on span "Upload File" at bounding box center [543, 210] width 49 height 10
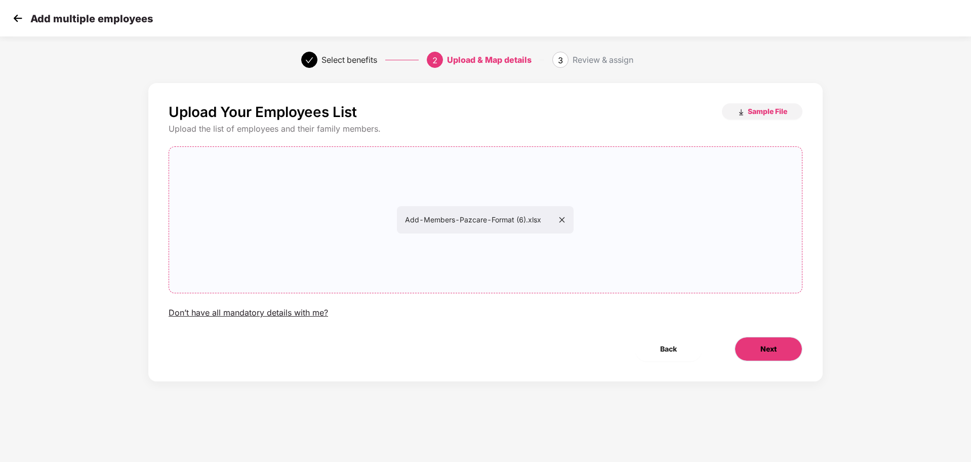
click at [765, 351] on span "Next" at bounding box center [769, 348] width 16 height 11
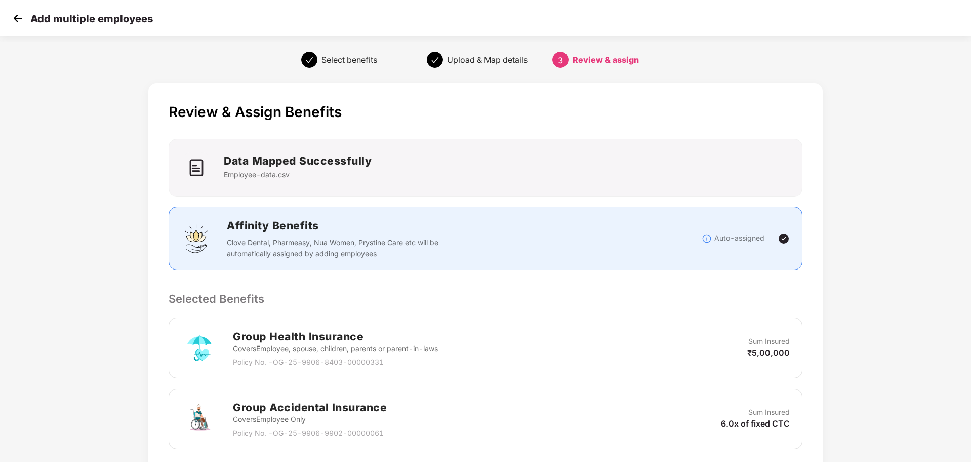
scroll to position [174, 0]
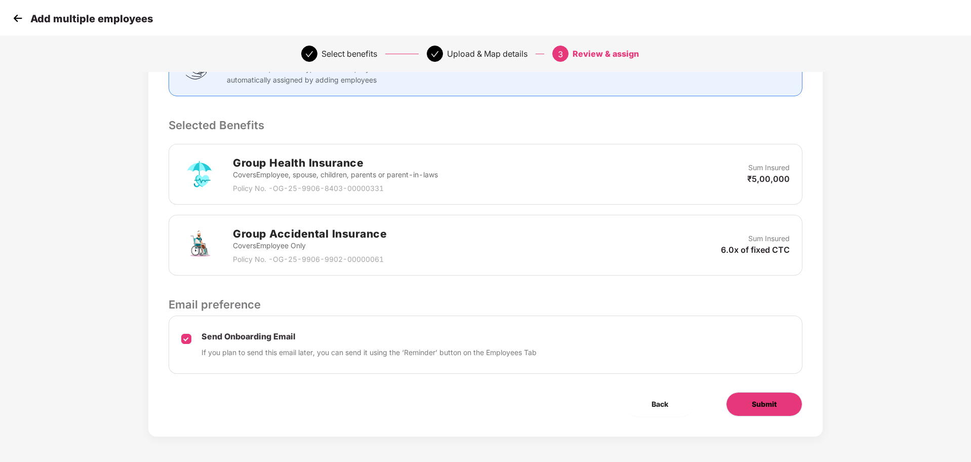
click at [767, 401] on span "Submit" at bounding box center [764, 404] width 25 height 11
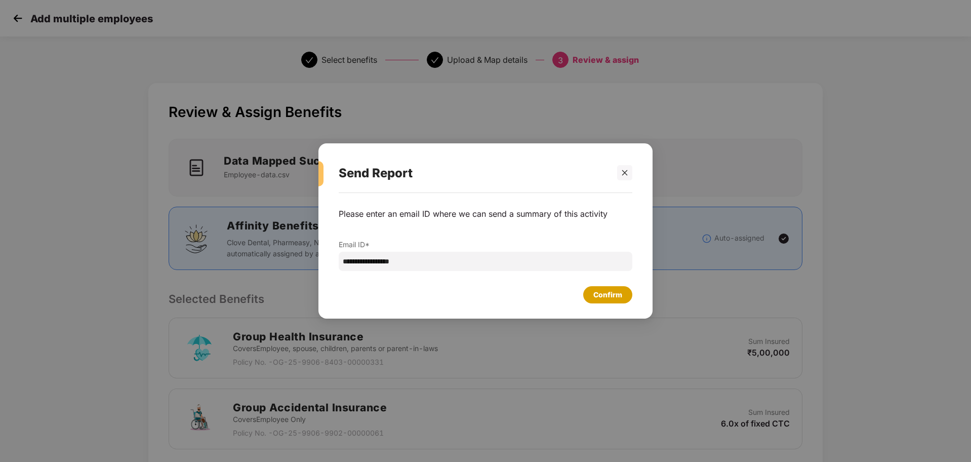
click at [610, 295] on div "Confirm" at bounding box center [608, 294] width 29 height 11
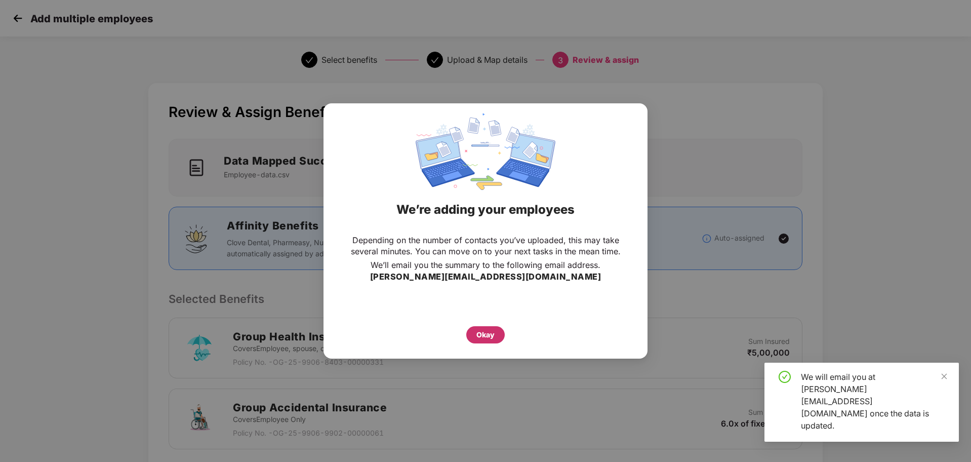
click at [474, 340] on div "Okay" at bounding box center [485, 334] width 38 height 17
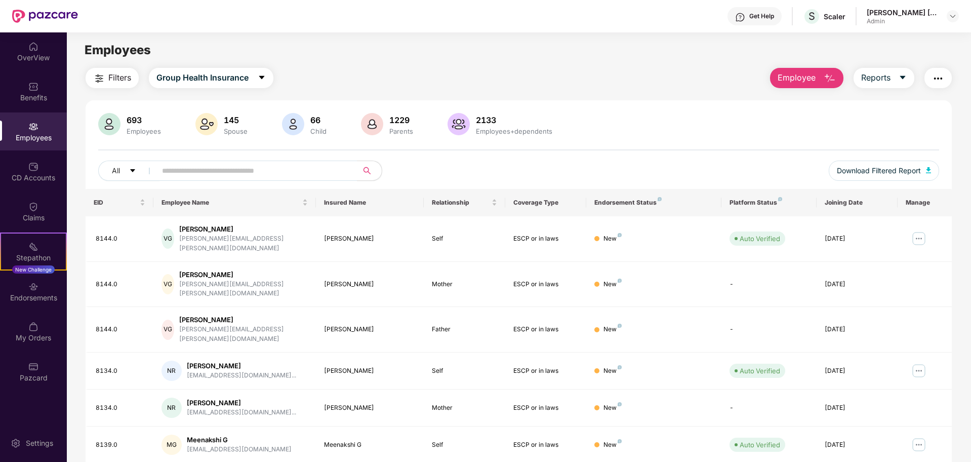
click at [40, 135] on div "Employees" at bounding box center [33, 138] width 67 height 10
click at [202, 164] on input "text" at bounding box center [253, 170] width 182 height 15
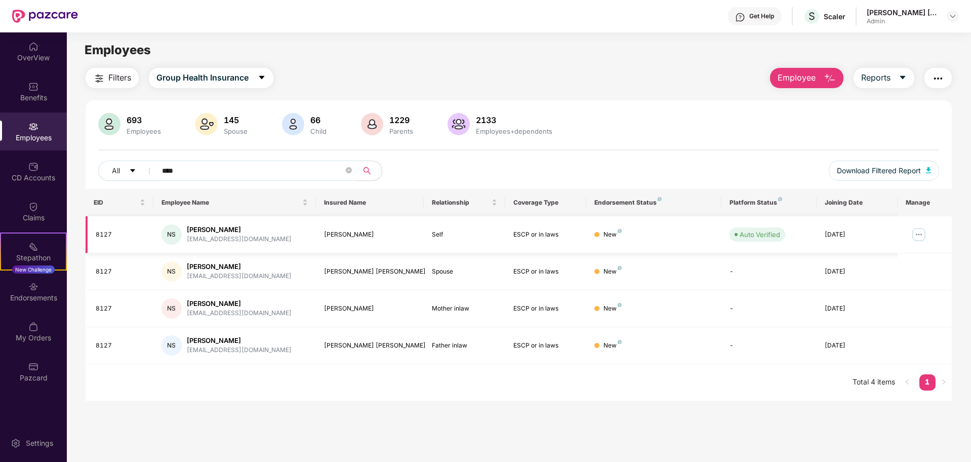
type input "****"
click at [261, 245] on td "NS [PERSON_NAME] [PERSON_NAME][EMAIL_ADDRESS][DOMAIN_NAME]" at bounding box center [234, 234] width 163 height 37
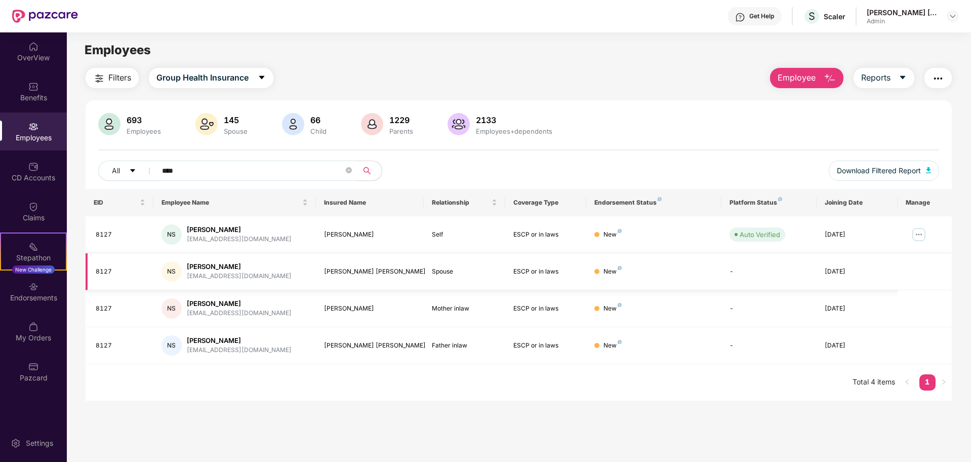
click at [246, 258] on td "NS [PERSON_NAME] [PERSON_NAME][EMAIL_ADDRESS][DOMAIN_NAME]" at bounding box center [234, 271] width 163 height 37
click at [272, 258] on td "NS [PERSON_NAME] [PERSON_NAME][EMAIL_ADDRESS][DOMAIN_NAME]" at bounding box center [234, 271] width 163 height 37
click at [266, 257] on td "NS [PERSON_NAME] [PERSON_NAME][EMAIL_ADDRESS][DOMAIN_NAME]" at bounding box center [234, 271] width 163 height 37
click at [350, 171] on icon "close-circle" at bounding box center [349, 170] width 6 height 6
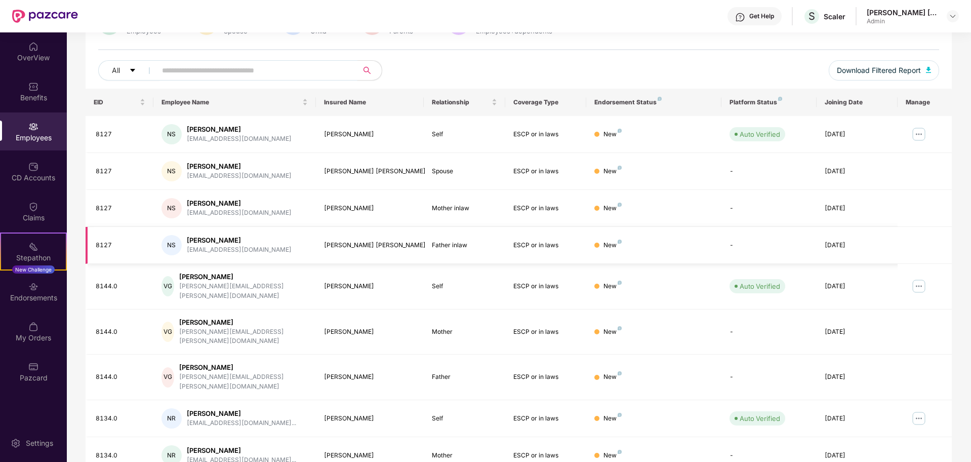
scroll to position [161, 0]
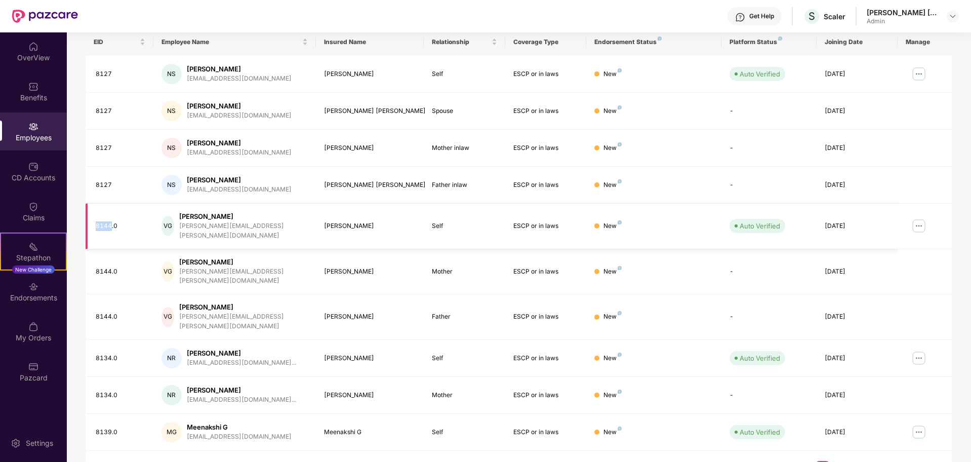
drag, startPoint x: 95, startPoint y: 219, endPoint x: 111, endPoint y: 223, distance: 16.7
click at [111, 223] on td "8144.0" at bounding box center [120, 227] width 68 height 46
click at [204, 257] on div "[PERSON_NAME] Garg [EMAIL_ADDRESS][PERSON_NAME][DOMAIN_NAME]" at bounding box center [235, 271] width 146 height 29
click at [506, 272] on td "ESCP or in laws" at bounding box center [545, 272] width 81 height 46
